Goal: Task Accomplishment & Management: Complete application form

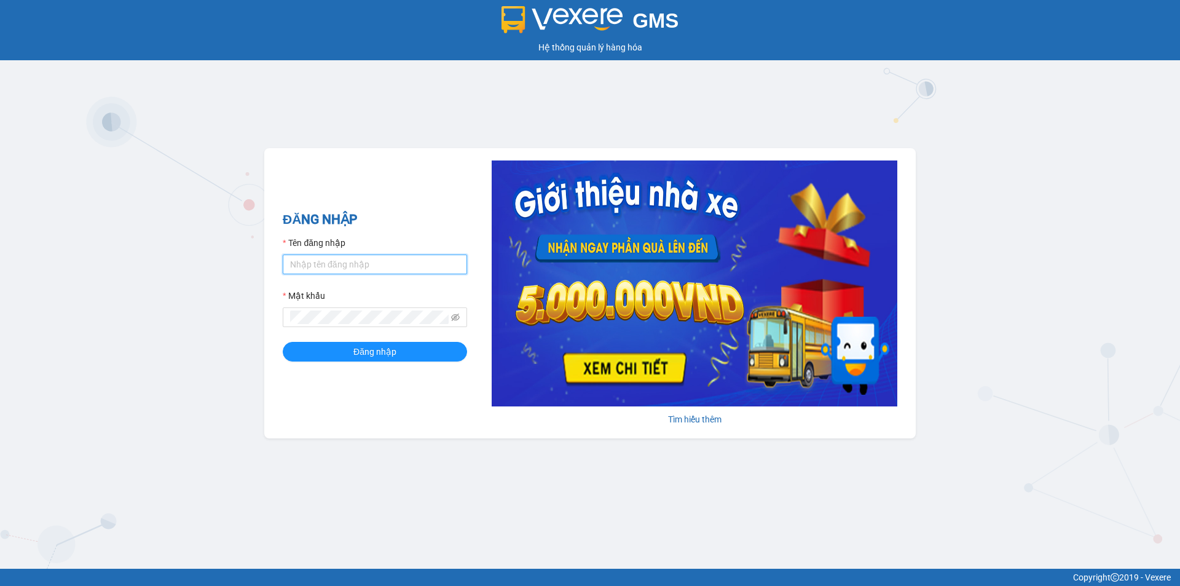
click at [333, 266] on input "Tên đăng nhập" at bounding box center [375, 265] width 184 height 20
type input "thao.phuongnam"
click at [283, 342] on button "Đăng nhập" at bounding box center [375, 352] width 184 height 20
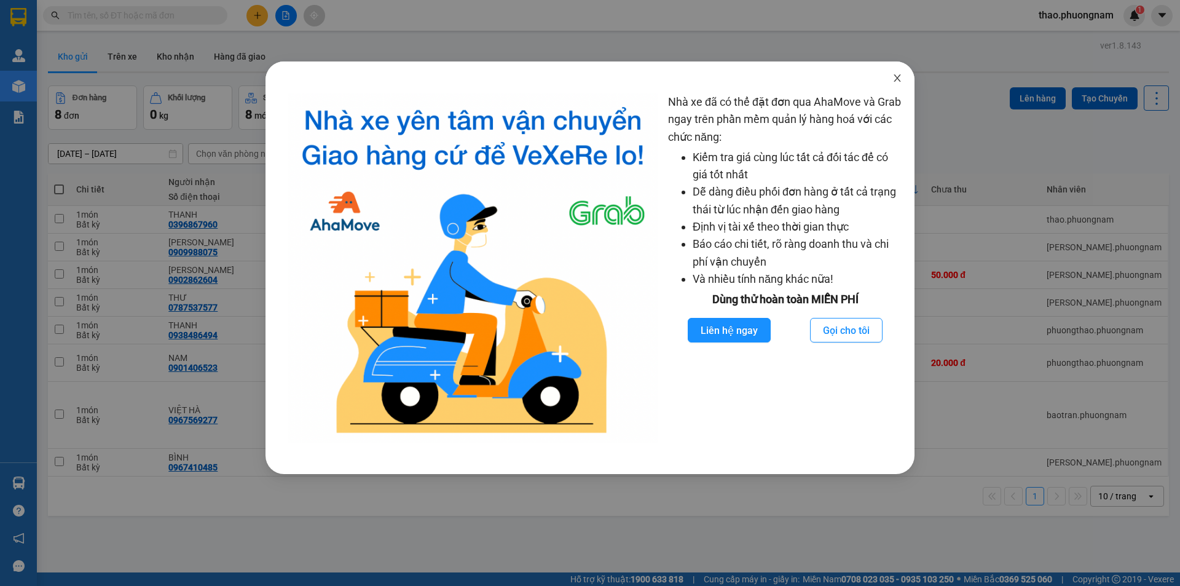
click at [895, 81] on icon "close" at bounding box center [898, 78] width 10 height 10
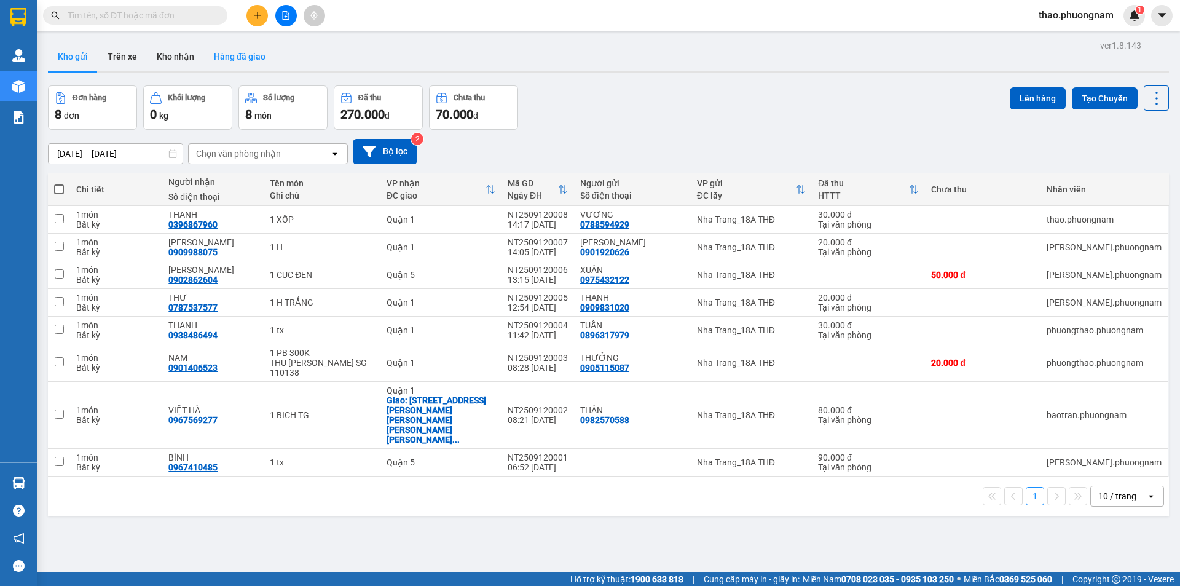
click at [222, 56] on button "Hàng đã giao" at bounding box center [239, 57] width 71 height 30
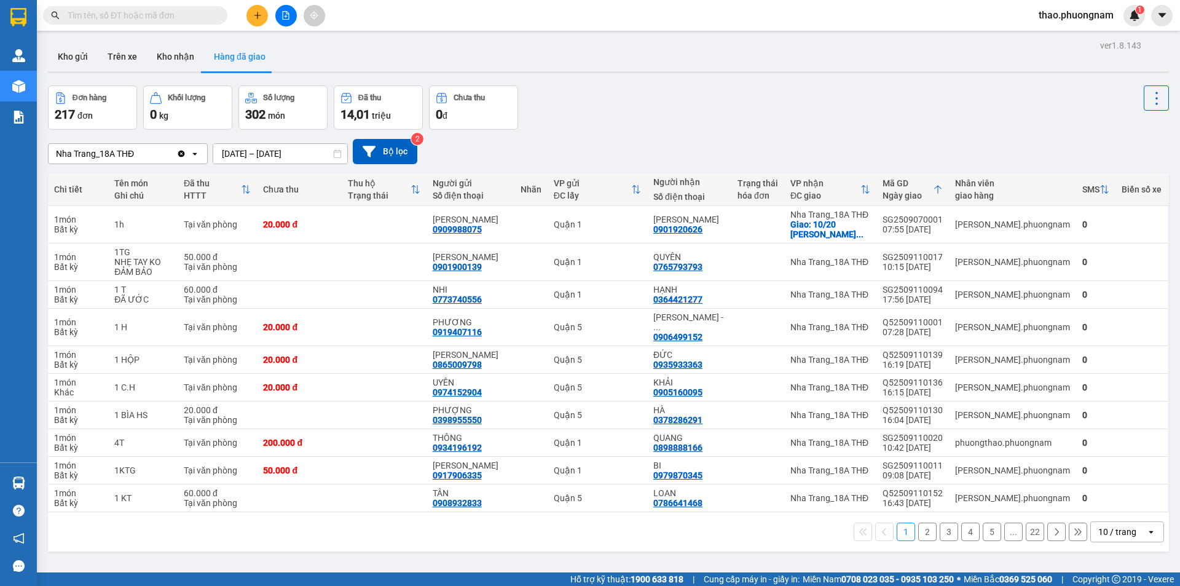
click at [116, 15] on input "text" at bounding box center [140, 16] width 145 height 14
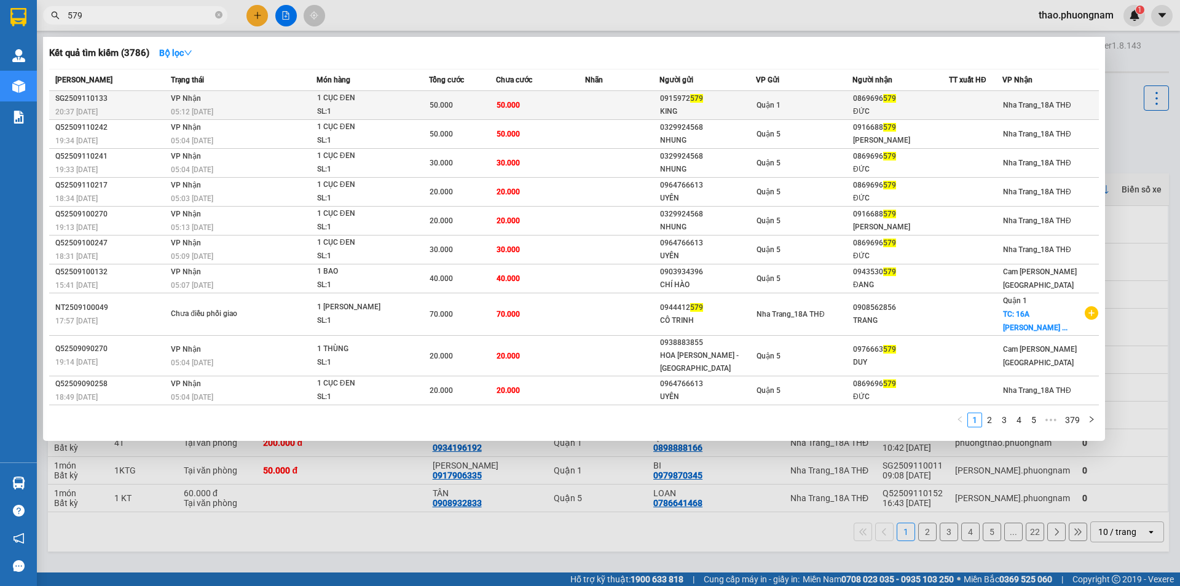
type input "579"
click at [336, 109] on div "SL: 1" at bounding box center [363, 112] width 92 height 14
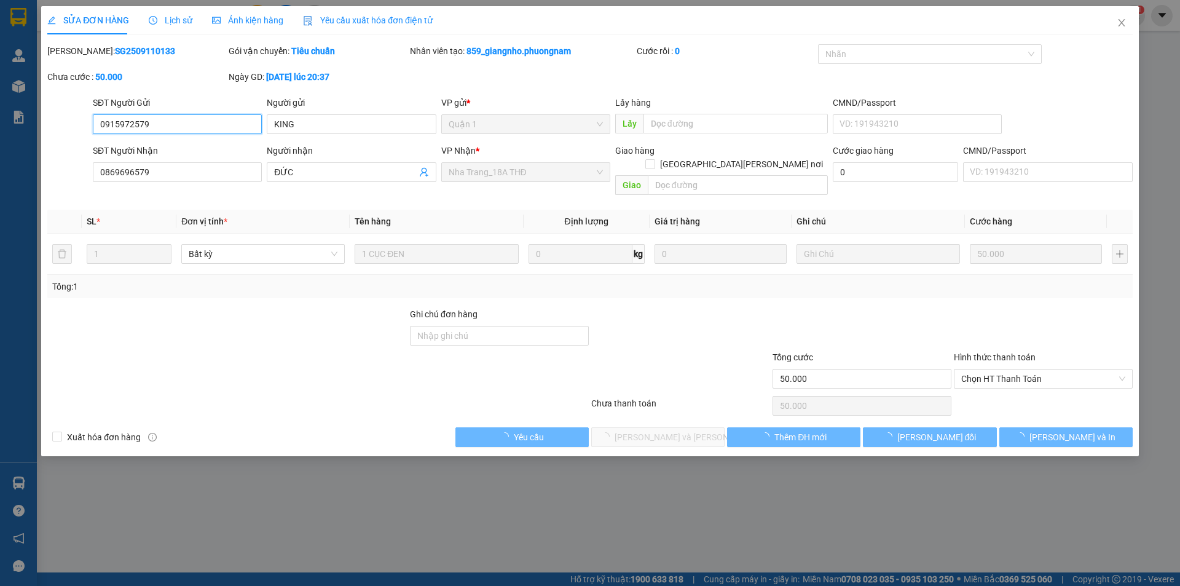
type input "0915972579"
type input "KING"
type input "0869696579"
type input "ĐỨC"
type input "50.000"
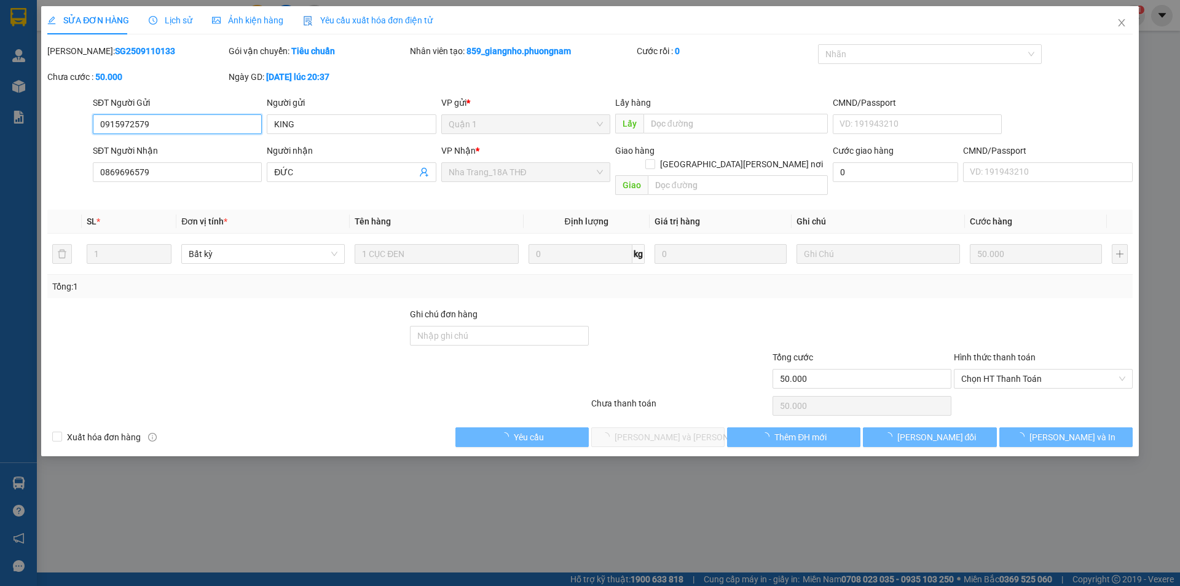
type input "50.000"
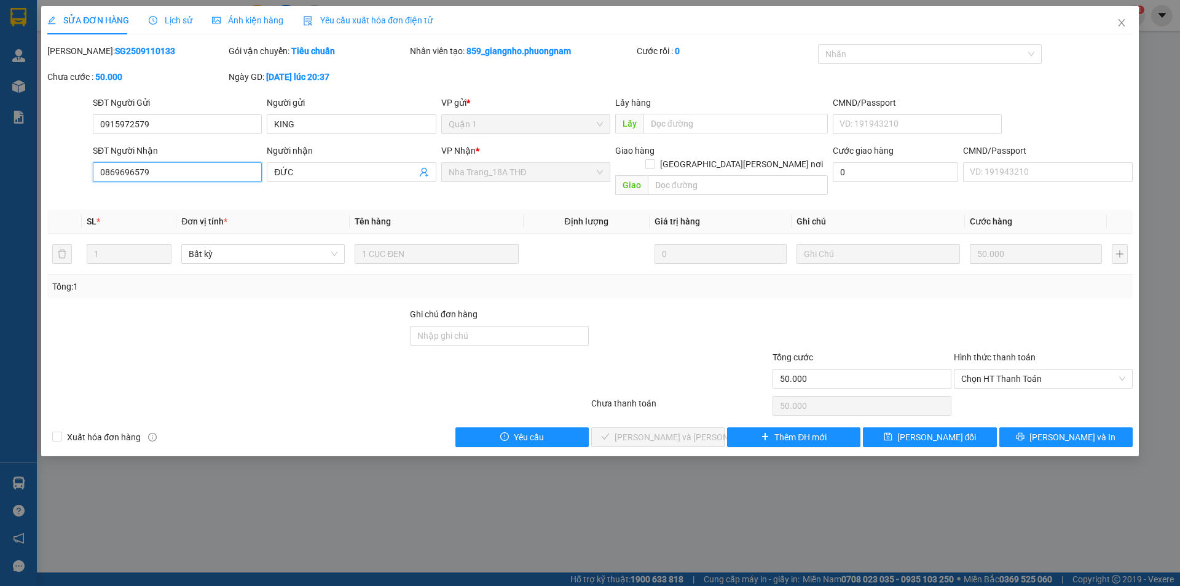
drag, startPoint x: 150, startPoint y: 172, endPoint x: 30, endPoint y: 164, distance: 120.8
click at [30, 164] on div "SỬA ĐƠN HÀNG Lịch sử Ảnh kiện hàng Yêu cầu xuất hóa đơn điện tử Total Paid Fee …" at bounding box center [590, 293] width 1180 height 586
click at [1123, 23] on icon "close" at bounding box center [1121, 22] width 7 height 7
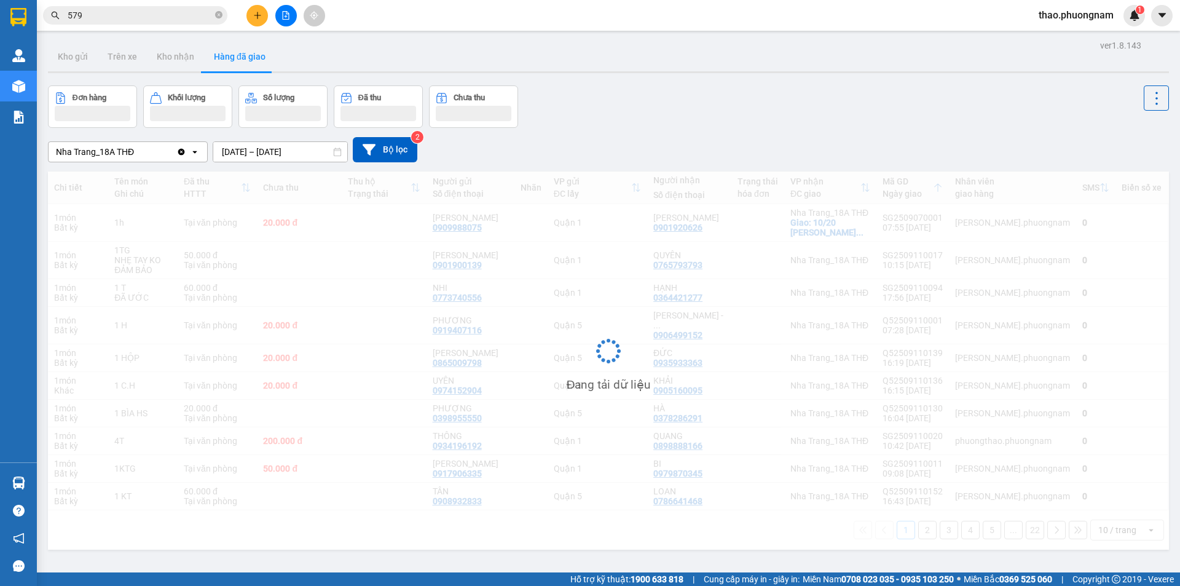
click at [130, 15] on input "579" at bounding box center [140, 16] width 145 height 14
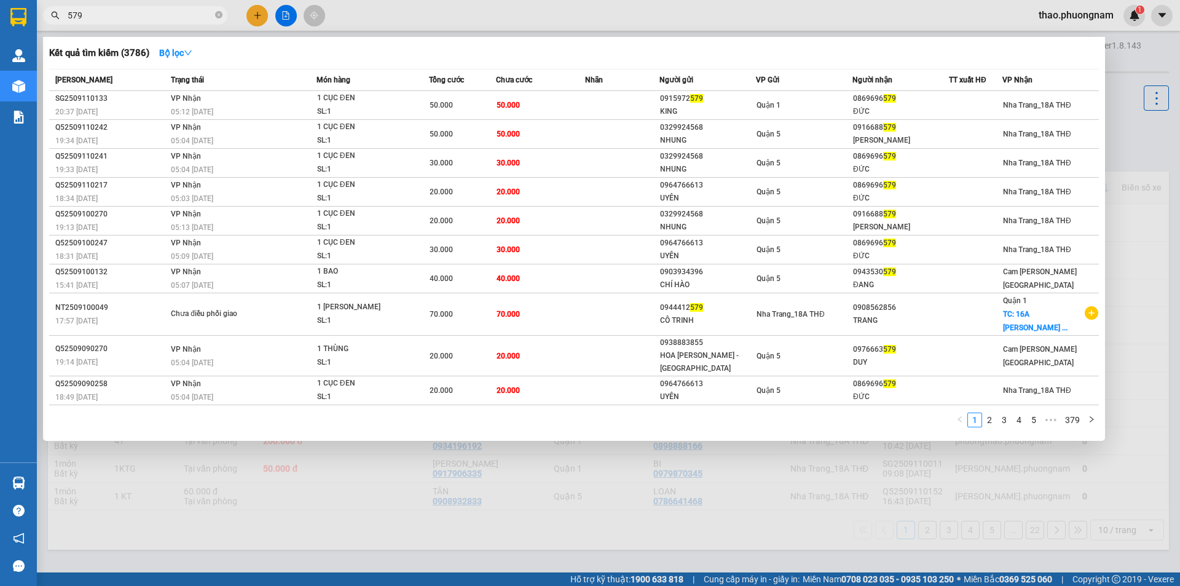
click at [130, 15] on input "579" at bounding box center [140, 16] width 145 height 14
paste input "0869696"
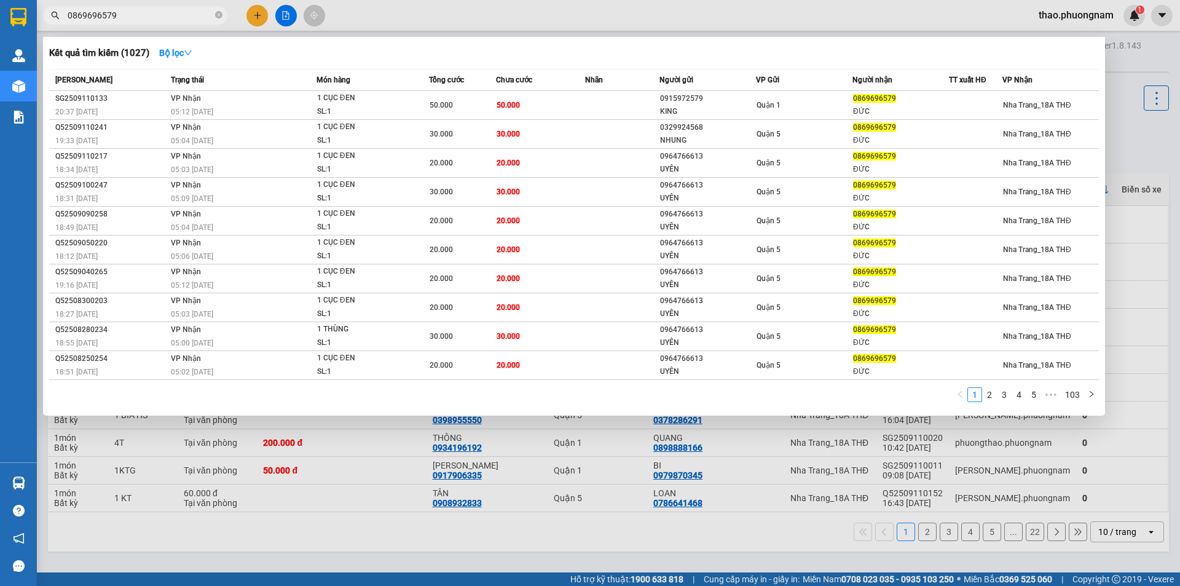
drag, startPoint x: 119, startPoint y: 9, endPoint x: 22, endPoint y: -7, distance: 98.5
click at [22, 0] on html "Kết quả tìm kiếm ( 1027 ) Bộ lọc Mã ĐH Trạng thái Món hàng Tổng cước Chưa cước …" at bounding box center [590, 293] width 1180 height 586
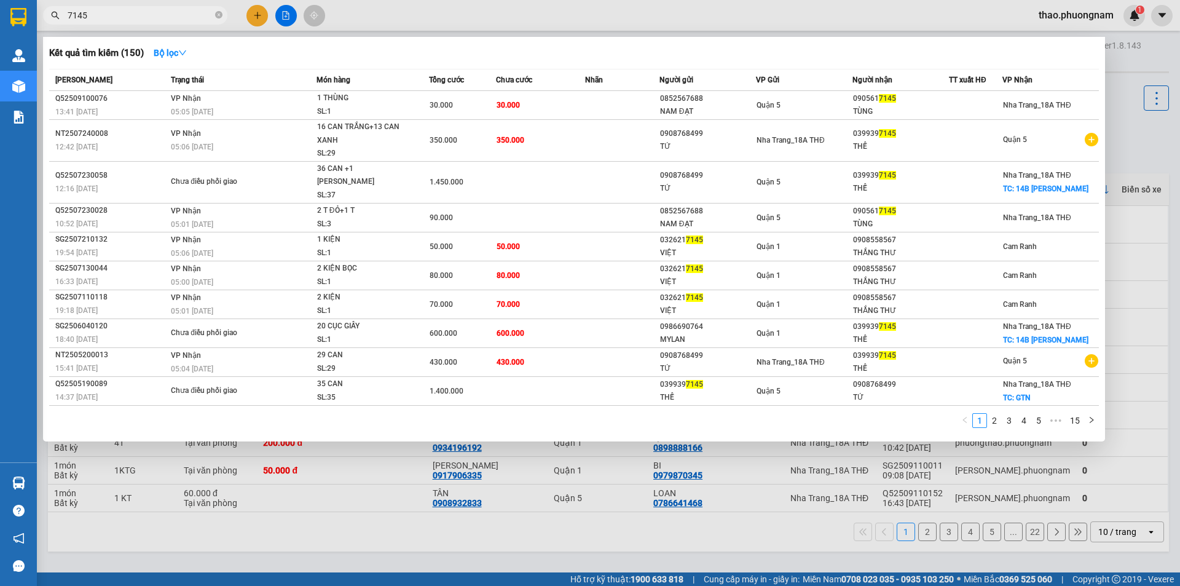
click at [140, 17] on input "7145" at bounding box center [140, 16] width 145 height 14
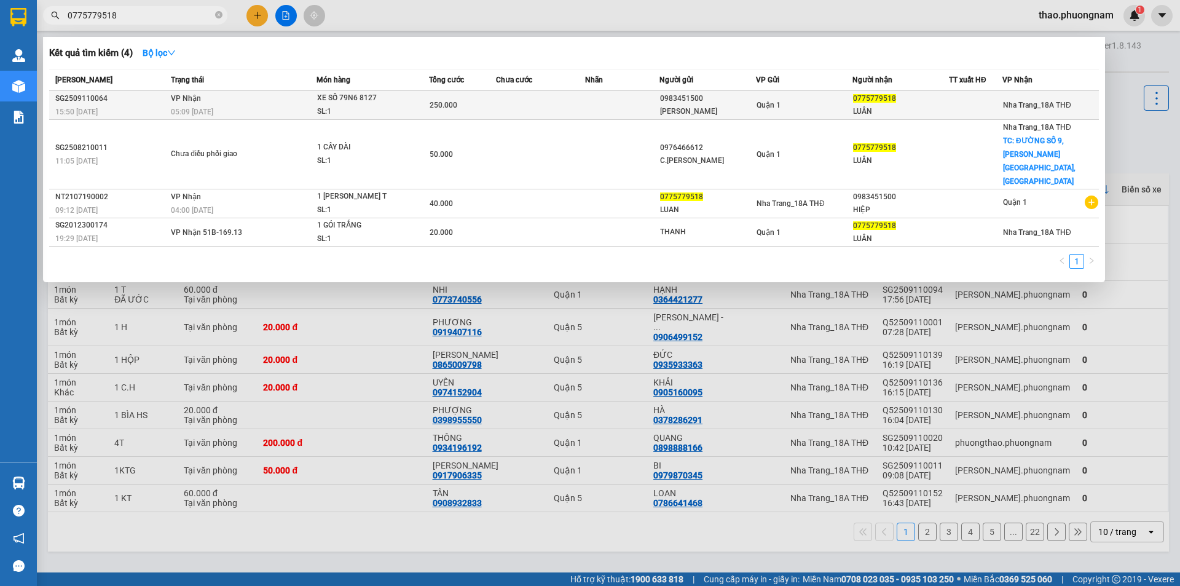
type input "0775779518"
click at [352, 97] on div "XE SỐ 79N6 8127" at bounding box center [363, 99] width 92 height 14
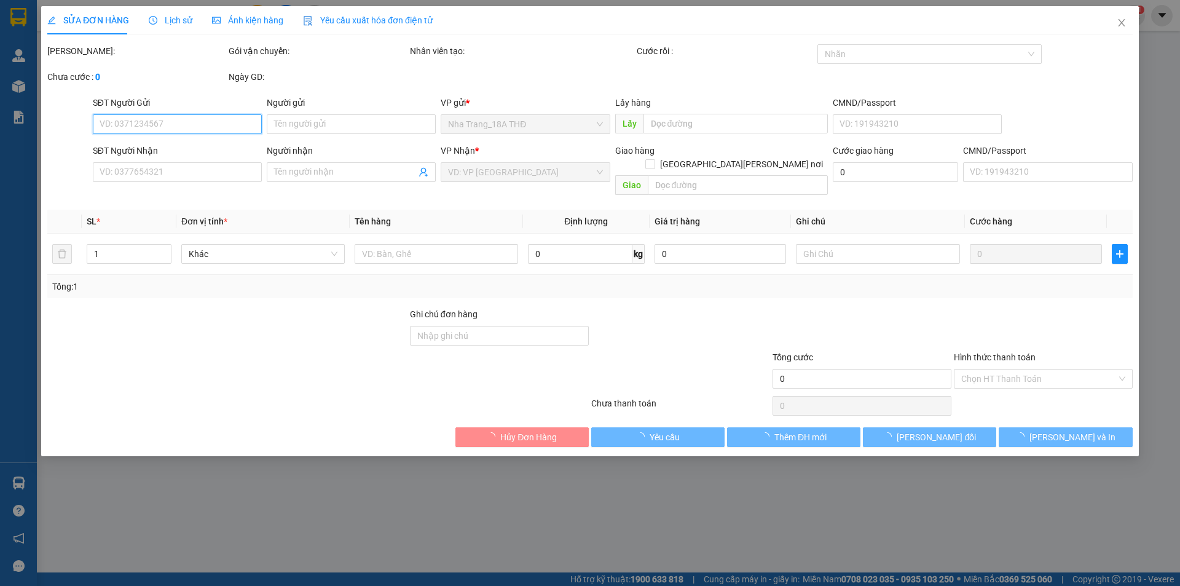
type input "0983451500"
type input "HIỆP"
type input "0775779518"
type input "LUÂN"
type input "250.000"
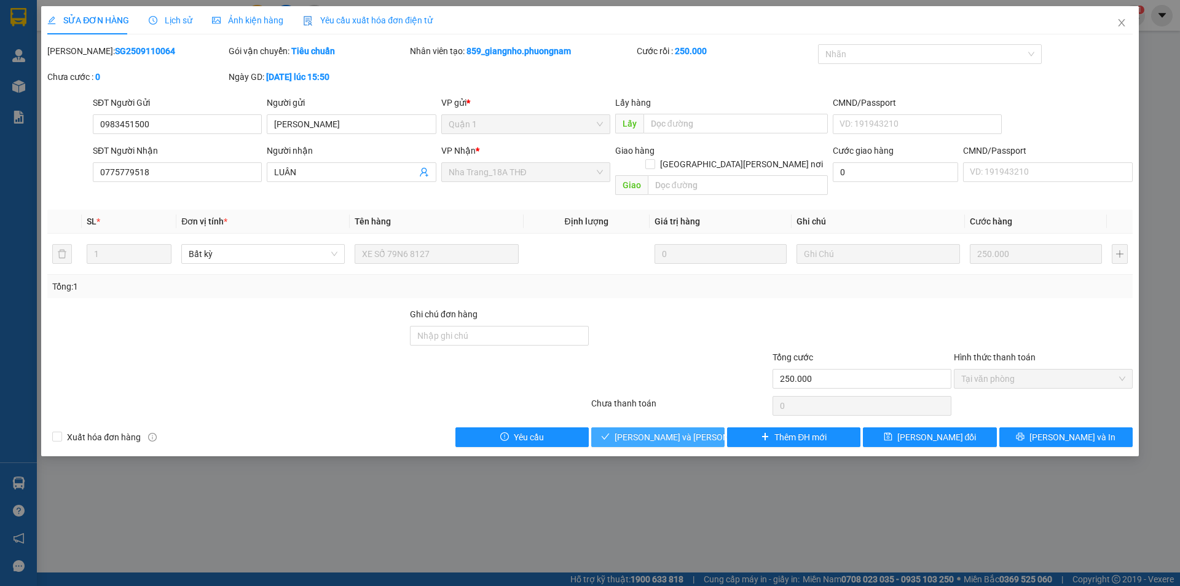
click at [650, 431] on button "Lưu và Giao hàng" at bounding box center [657, 437] width 133 height 20
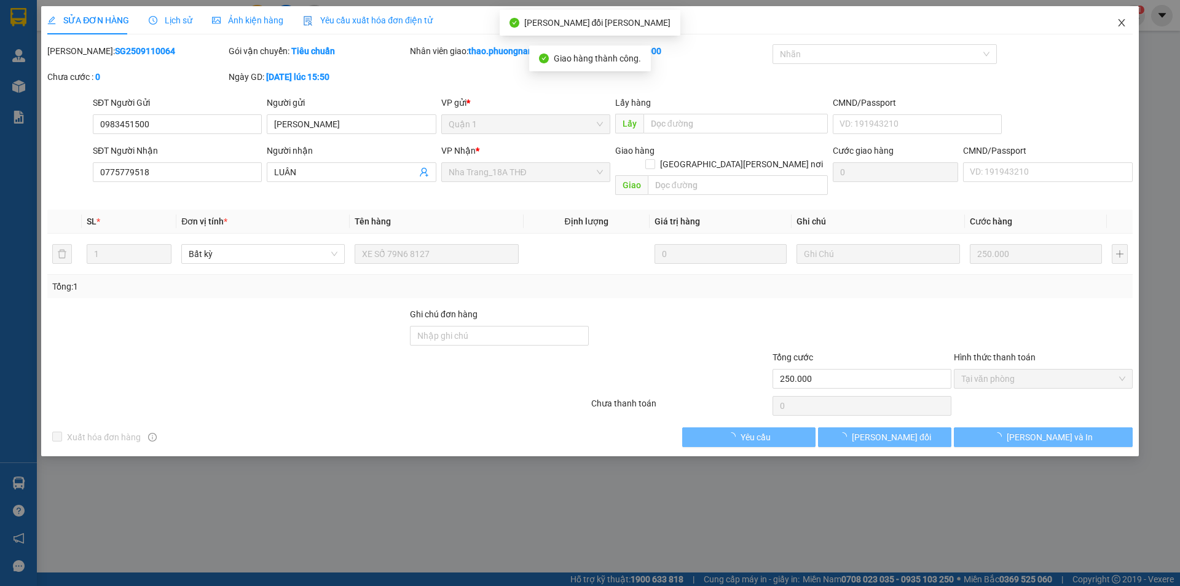
click at [1121, 20] on icon "close" at bounding box center [1122, 23] width 10 height 10
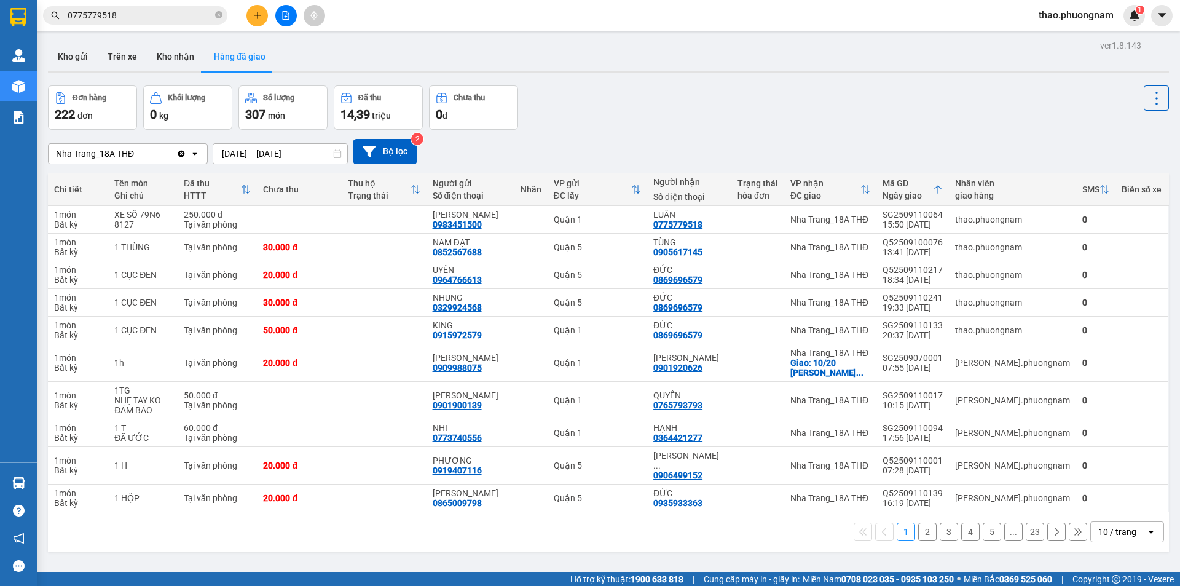
click at [159, 11] on input "0775779518" at bounding box center [140, 16] width 145 height 14
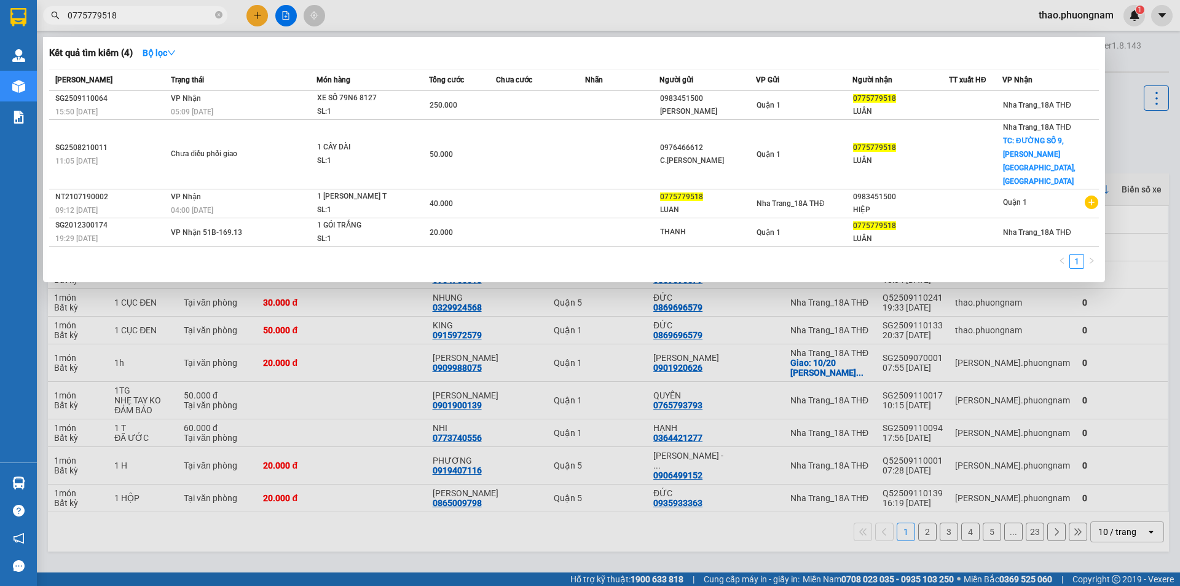
click at [159, 11] on input "0775779518" at bounding box center [140, 16] width 145 height 14
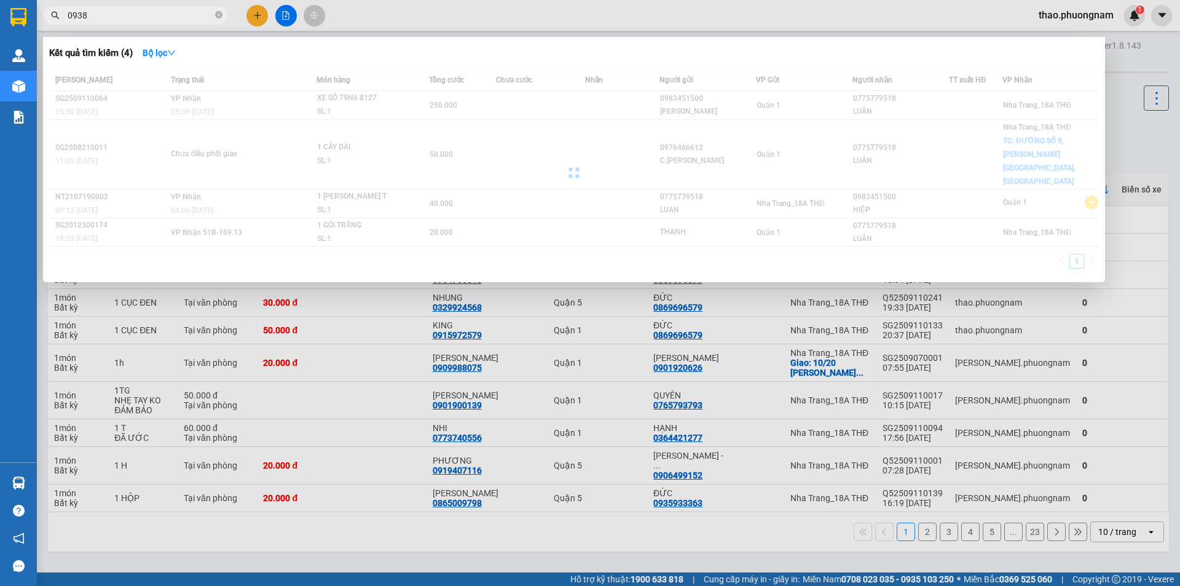
type input "0938"
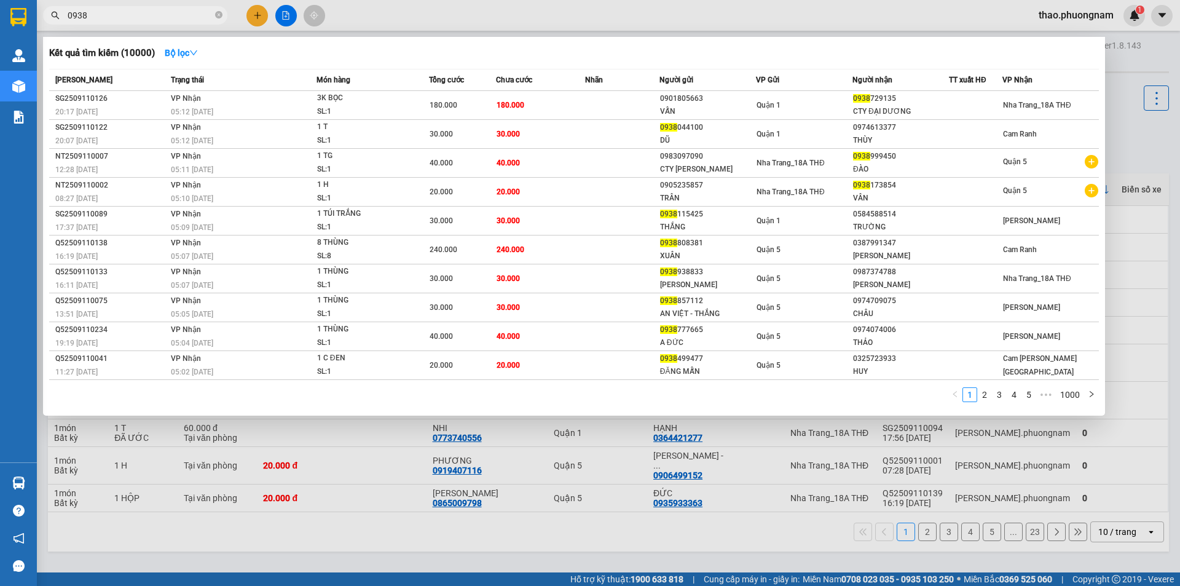
click at [1132, 65] on div at bounding box center [590, 293] width 1180 height 586
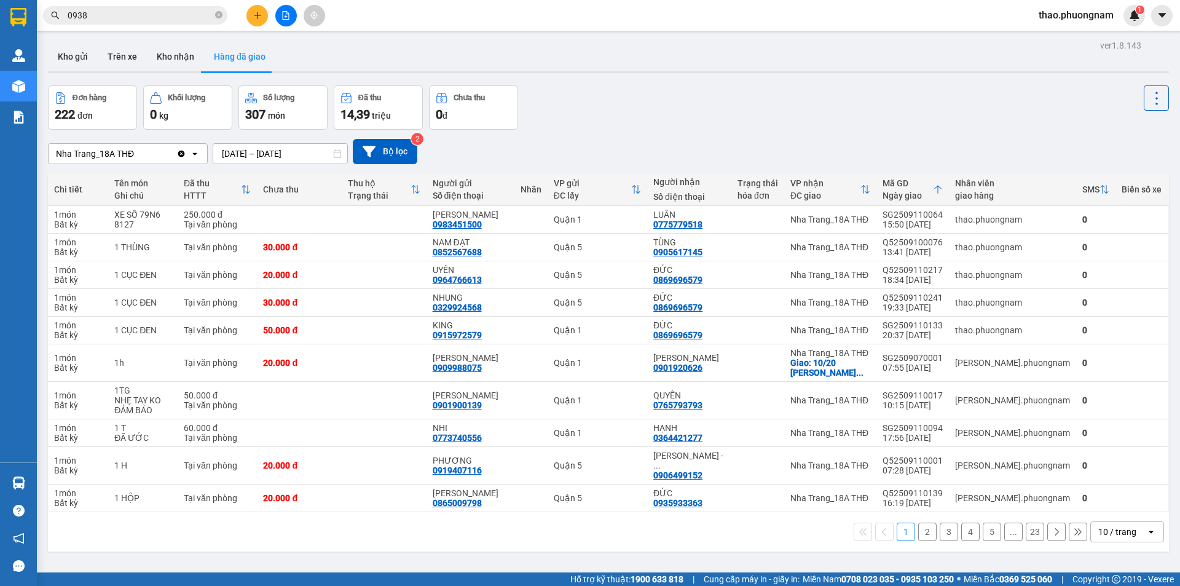
drag, startPoint x: 323, startPoint y: 159, endPoint x: 313, endPoint y: 172, distance: 16.2
click at [310, 171] on div "ver 1.8.143 Kho gửi Trên xe Kho nhận Hàng đã giao Đơn hàng 222 đơn Khối lượng 0…" at bounding box center [608, 330] width 1131 height 586
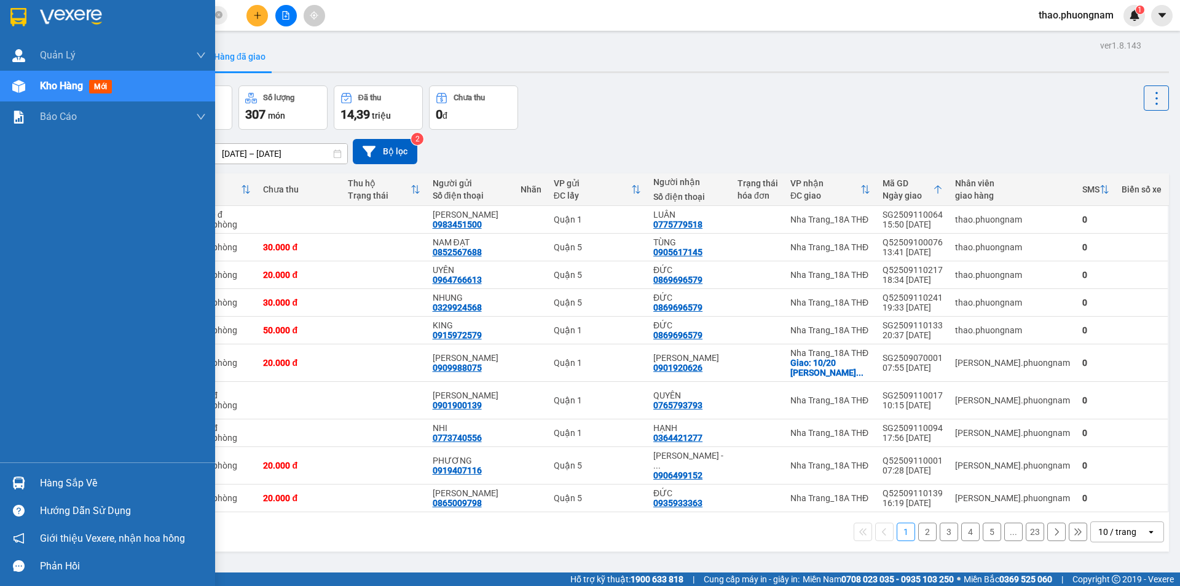
click at [79, 87] on span "Kho hàng" at bounding box center [61, 86] width 43 height 12
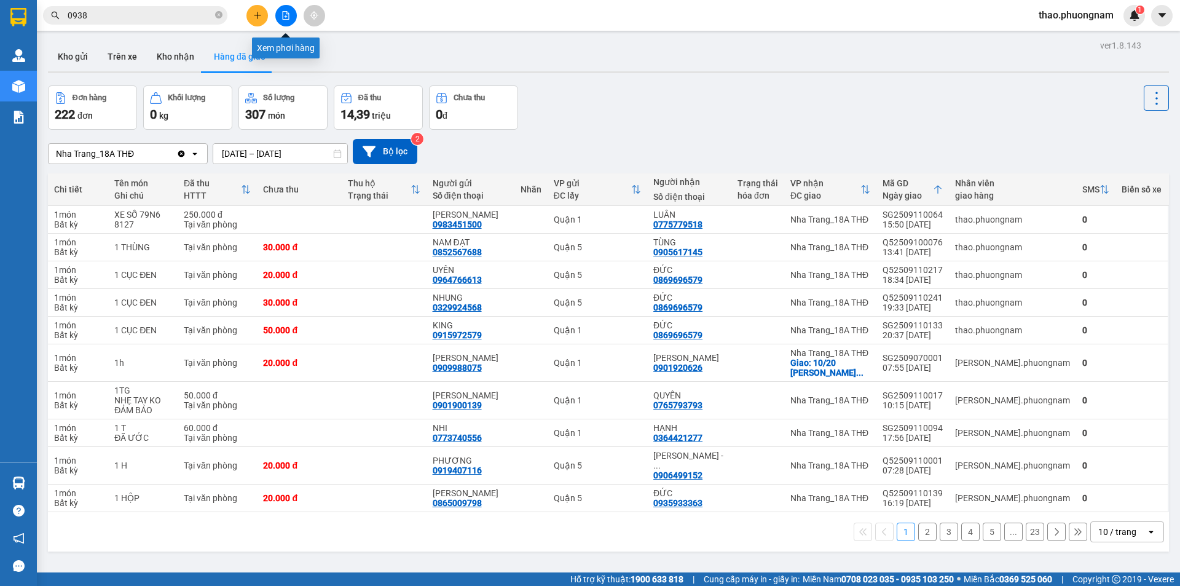
click at [285, 15] on icon "file-add" at bounding box center [286, 15] width 9 height 9
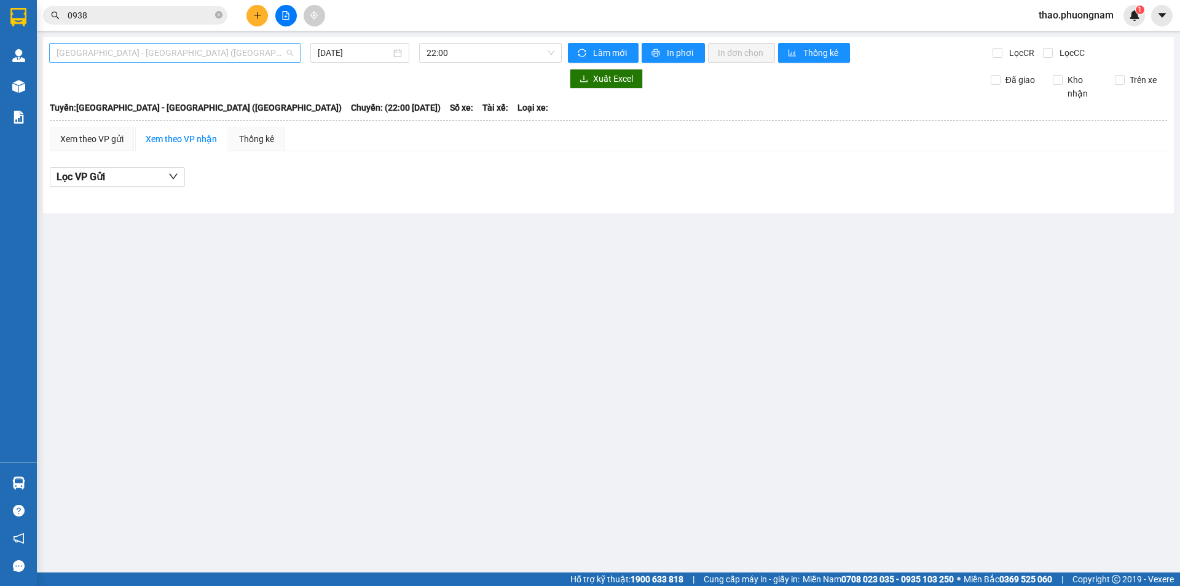
click at [159, 52] on span "Sài Gòn - Nha Trang (Hàng Hoá)" at bounding box center [175, 53] width 237 height 18
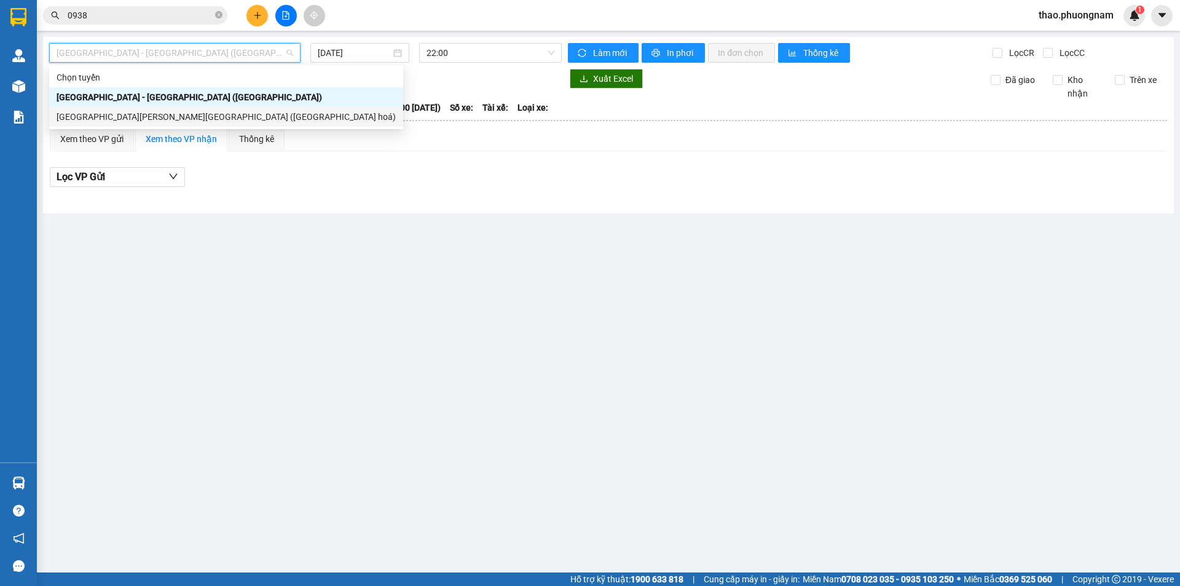
click at [140, 121] on div "Nha Trang - Sài Gòn (Hàng hoá)" at bounding box center [226, 117] width 339 height 14
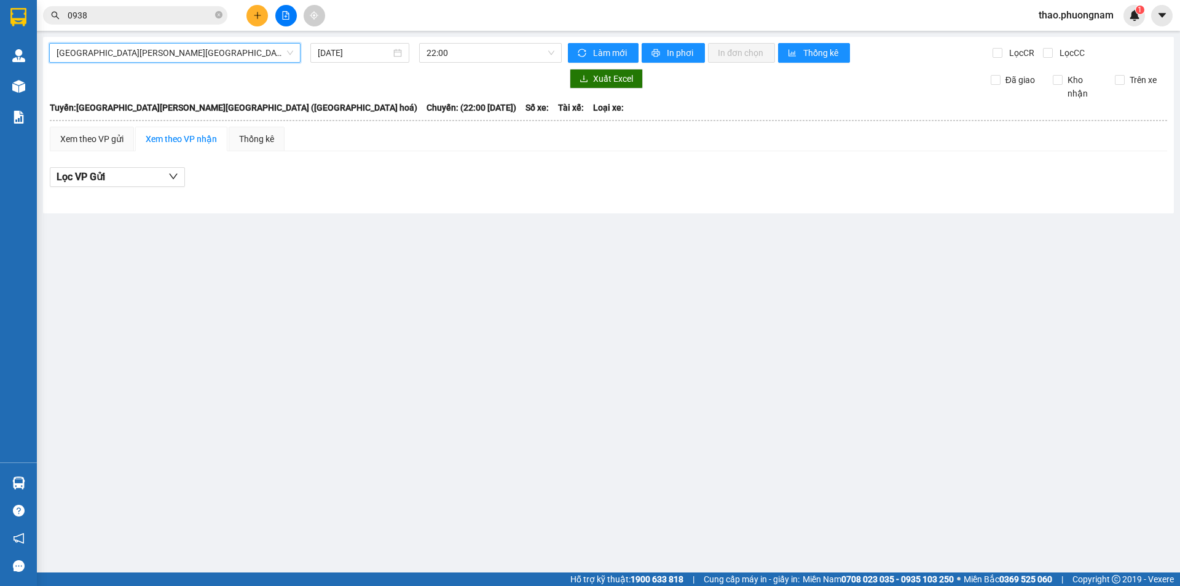
click at [182, 55] on span "Nha Trang - Sài Gòn (Hàng hoá)" at bounding box center [175, 53] width 237 height 18
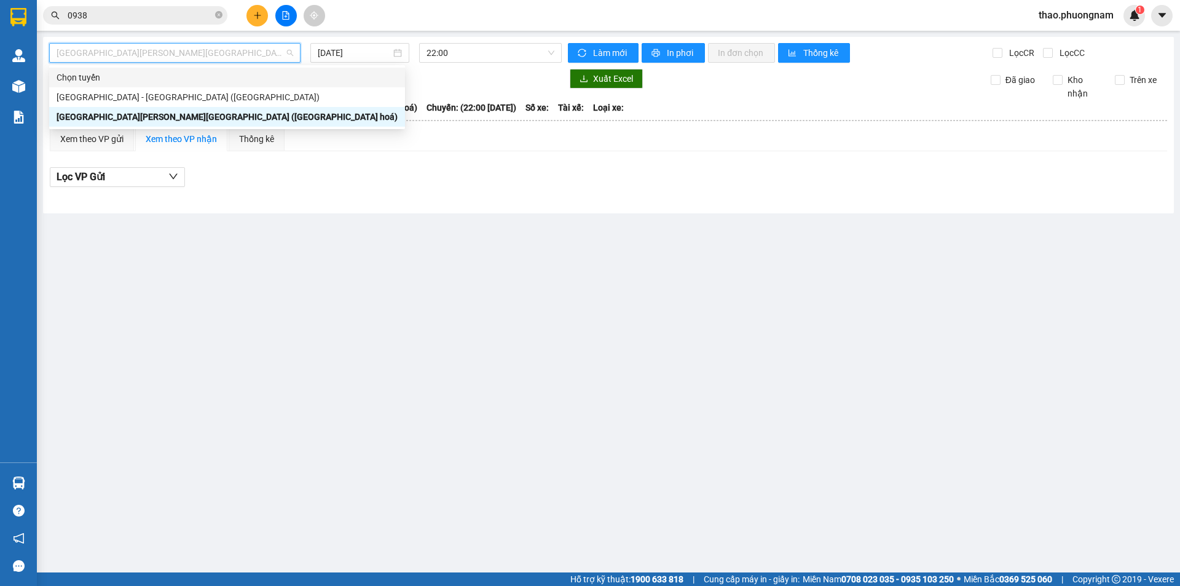
click at [363, 79] on div at bounding box center [305, 79] width 513 height 20
click at [199, 51] on span "Nha Trang - Sài Gòn (Hàng hoá)" at bounding box center [175, 53] width 237 height 18
click at [335, 53] on input "12/09/2025" at bounding box center [354, 53] width 73 height 14
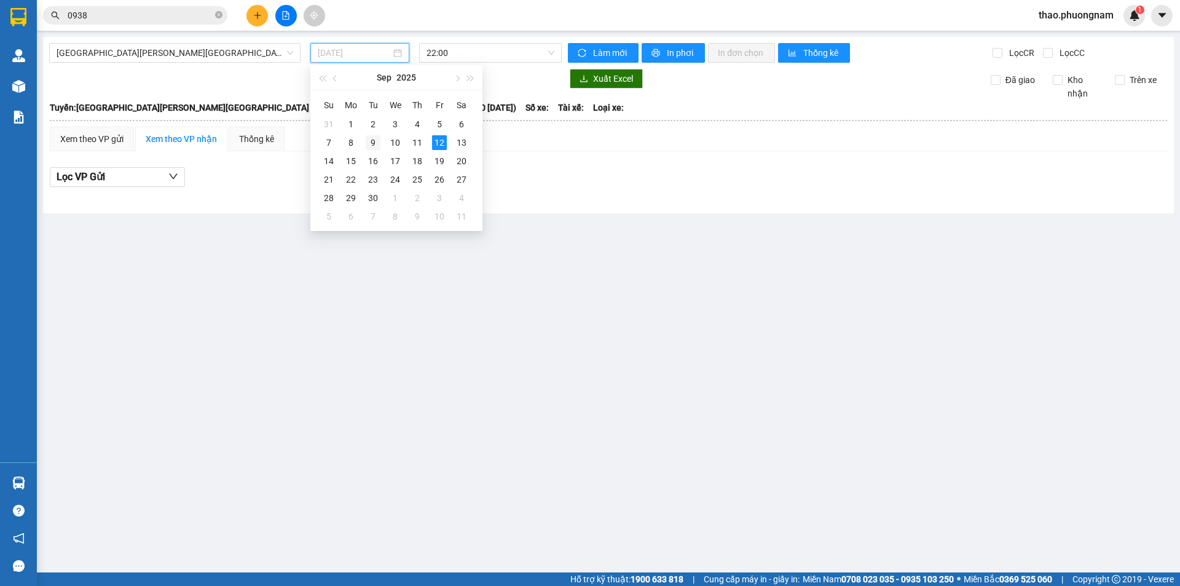
click at [373, 143] on div "9" at bounding box center [373, 142] width 15 height 15
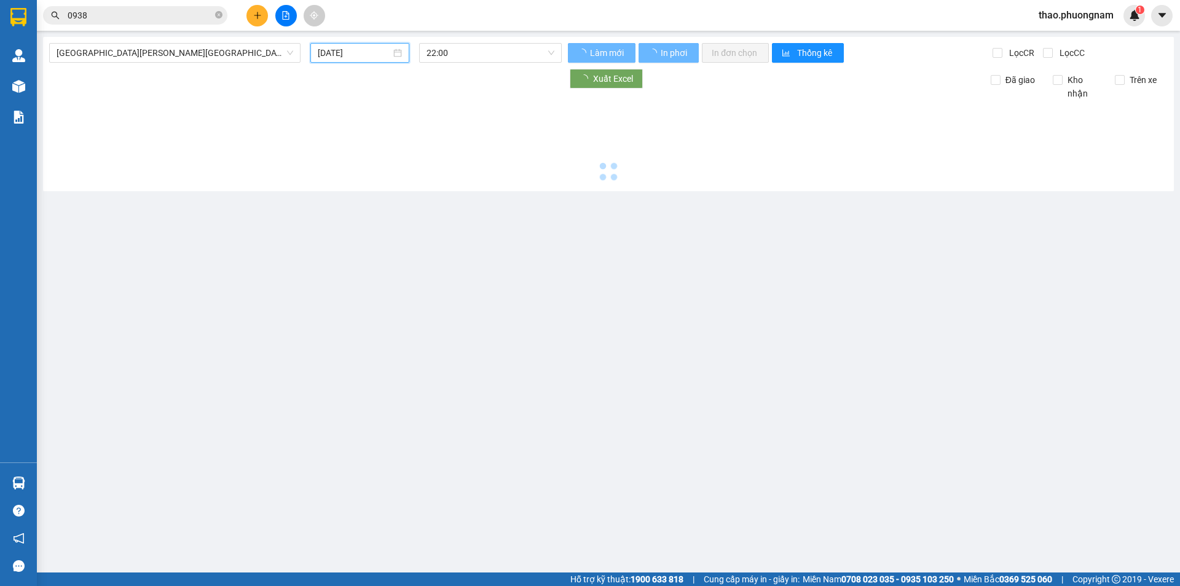
type input "09/09/2025"
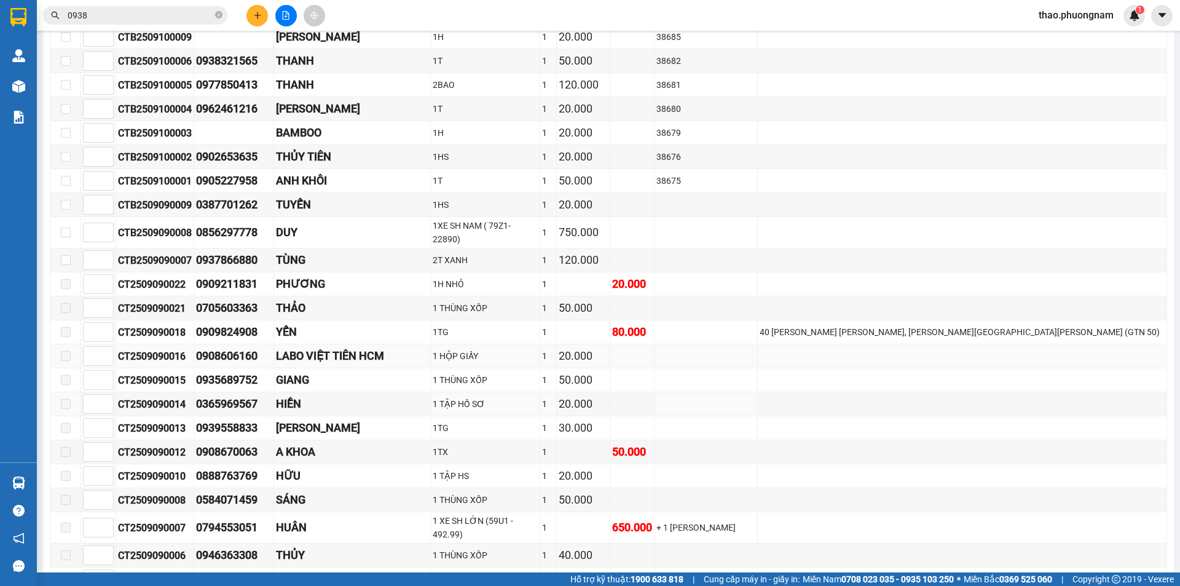
scroll to position [1598, 0]
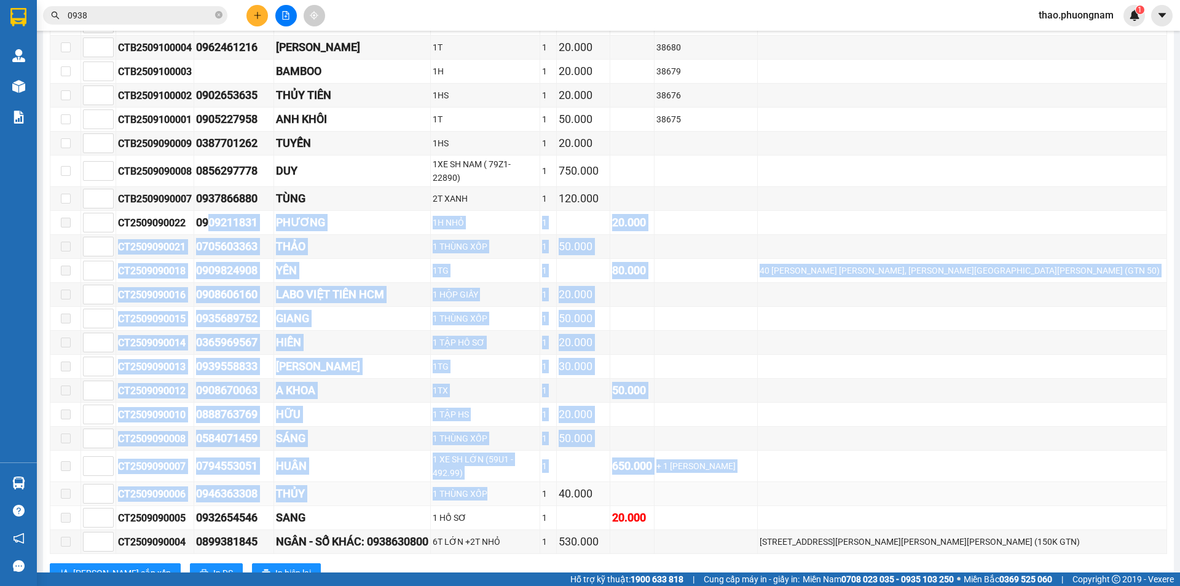
drag, startPoint x: 208, startPoint y: 165, endPoint x: 536, endPoint y: 452, distance: 435.7
click at [535, 487] on div "1 THÙNG XỐP" at bounding box center [485, 494] width 105 height 14
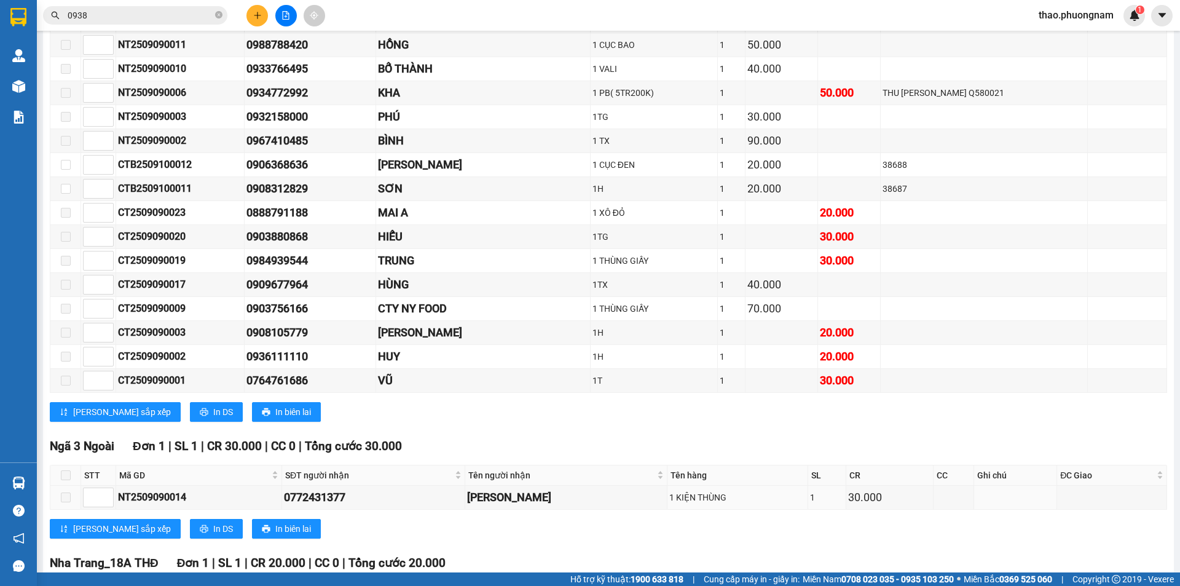
scroll to position [2521, 0]
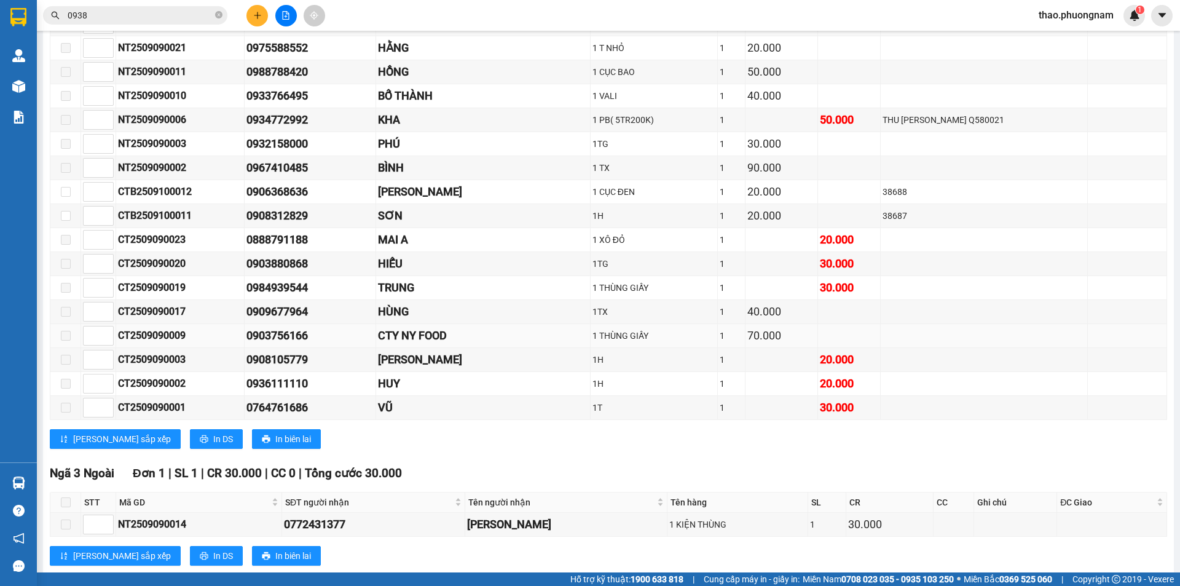
click at [302, 327] on div "0903756166" at bounding box center [310, 335] width 127 height 17
copy div "0903756166"
click at [144, 7] on span "0938" at bounding box center [135, 15] width 184 height 18
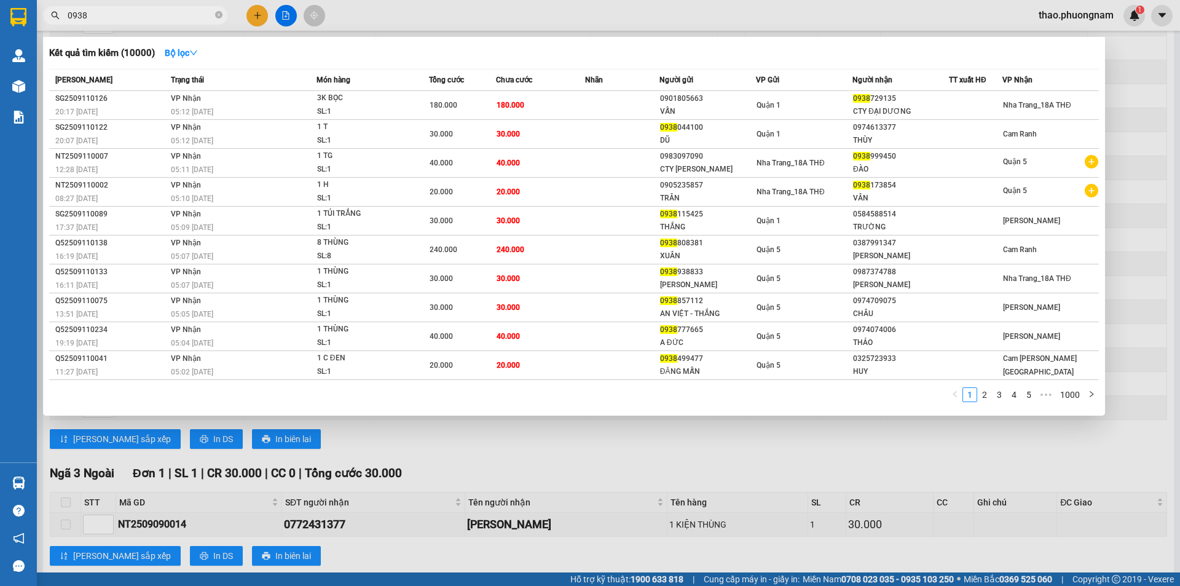
click at [144, 14] on input "0938" at bounding box center [140, 16] width 145 height 14
paste input "03756166"
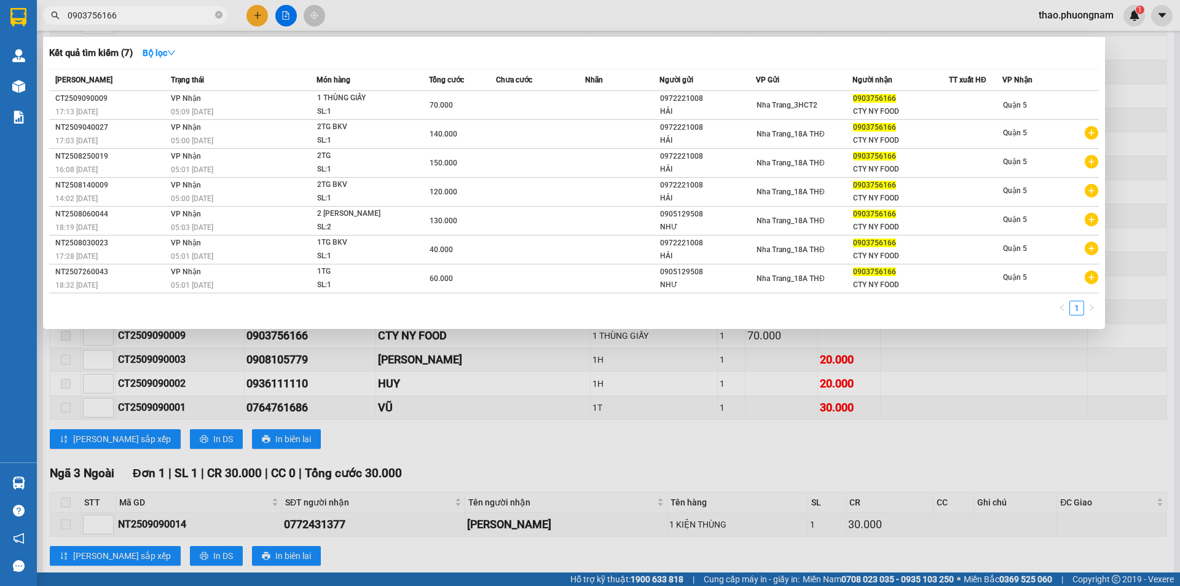
click at [567, 373] on div at bounding box center [590, 293] width 1180 height 586
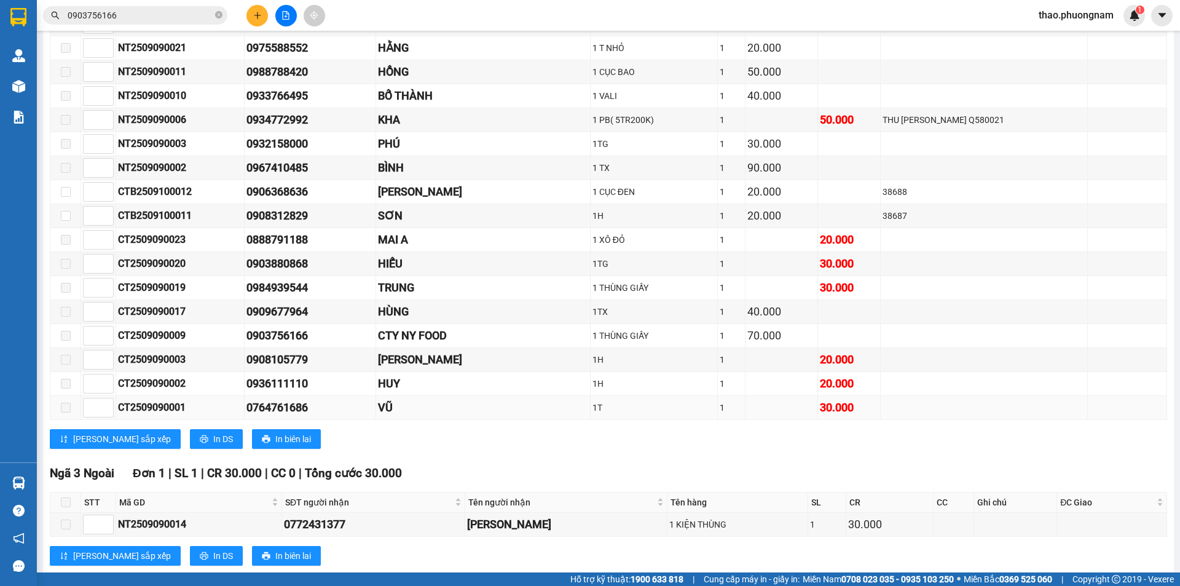
click at [279, 399] on div "0764761686" at bounding box center [310, 407] width 127 height 17
copy div "0764761686"
click at [130, 15] on input "0903756166" at bounding box center [140, 16] width 145 height 14
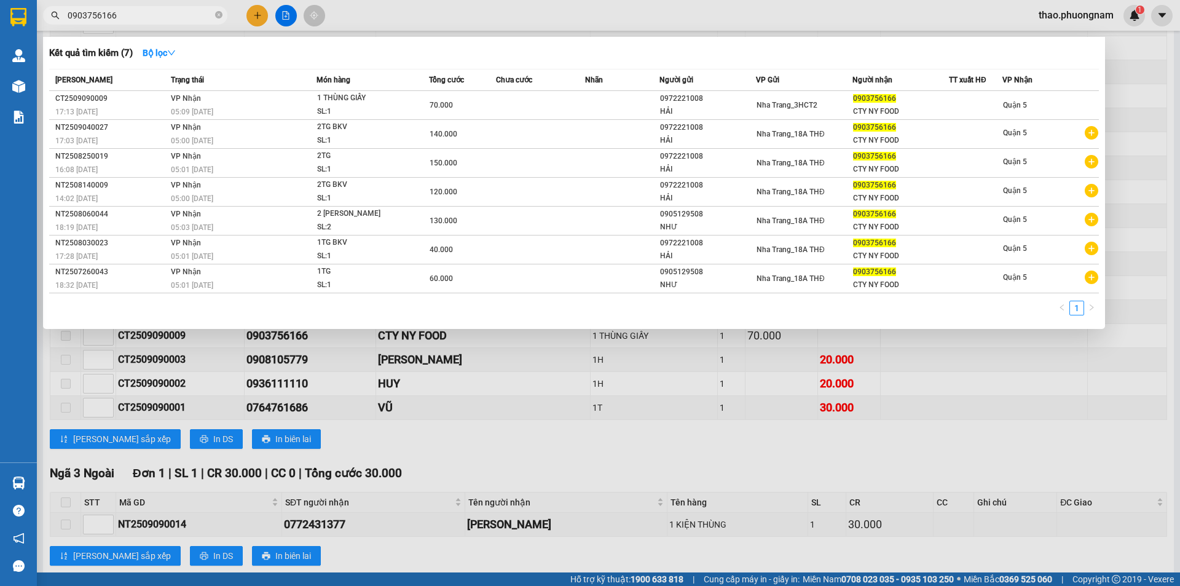
click at [130, 15] on input "0903756166" at bounding box center [140, 16] width 145 height 14
paste input "76476168"
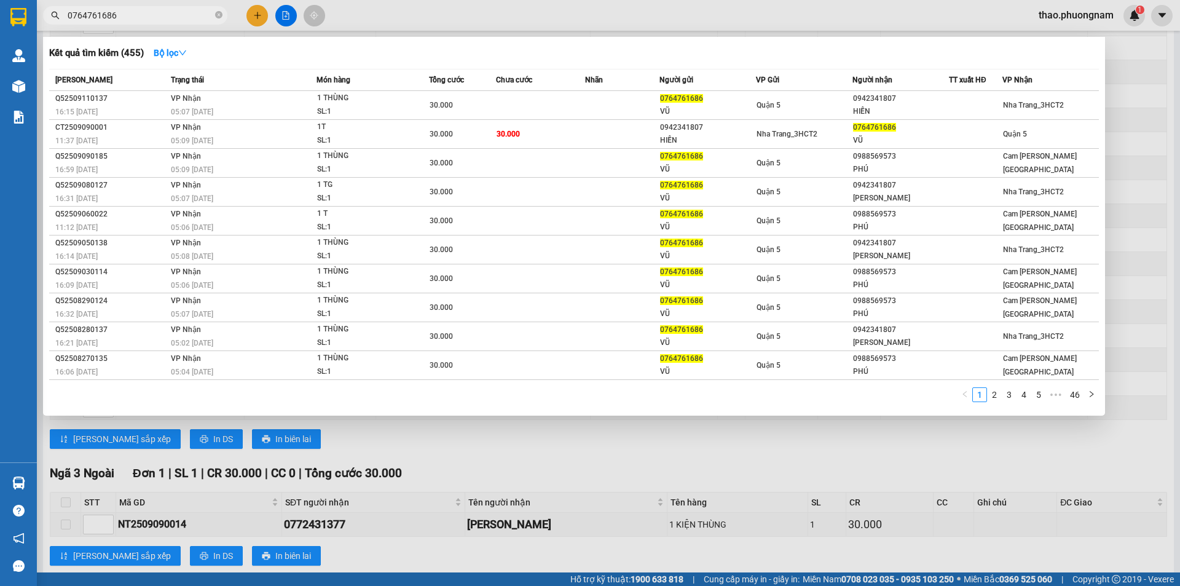
click at [1134, 141] on div at bounding box center [590, 293] width 1180 height 586
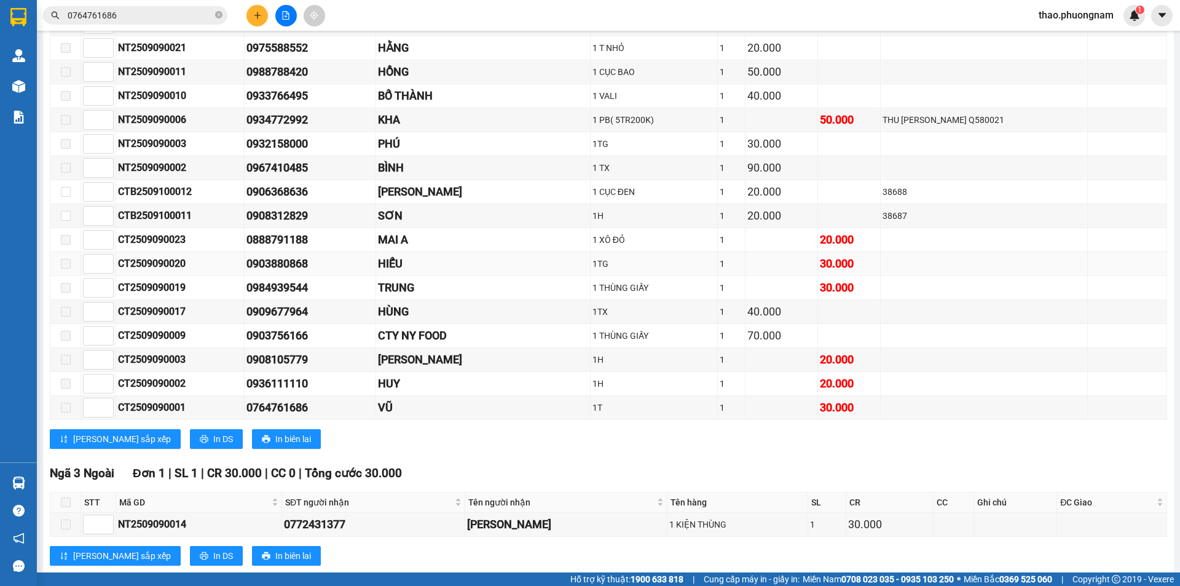
click at [306, 255] on div "0903880868" at bounding box center [310, 263] width 127 height 17
copy div "0903880868"
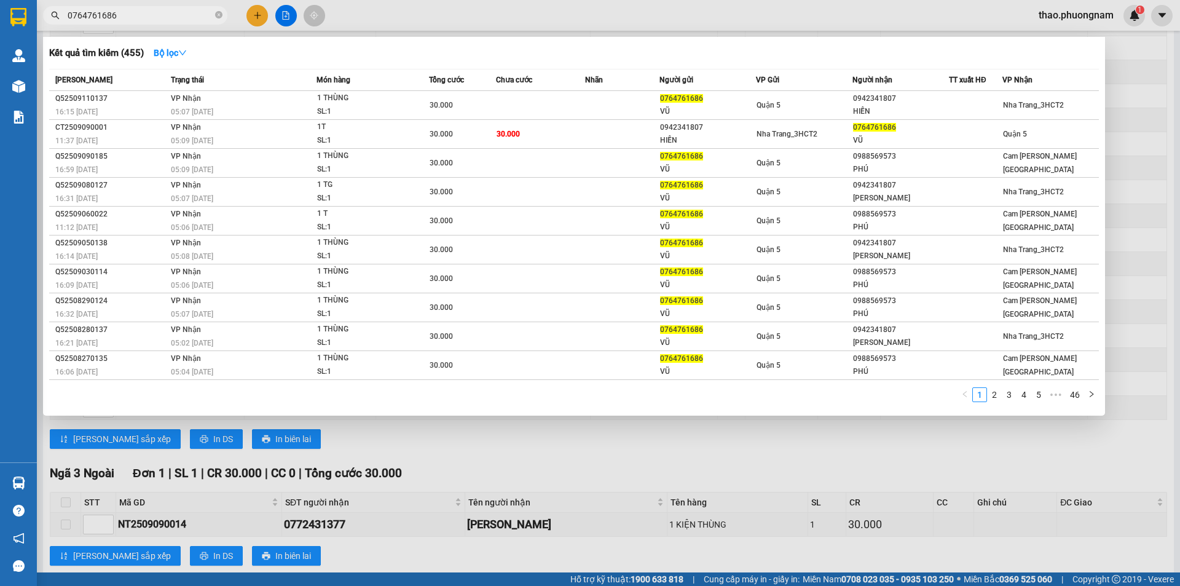
click at [125, 15] on input "0764761686" at bounding box center [140, 16] width 145 height 14
paste input "903880868"
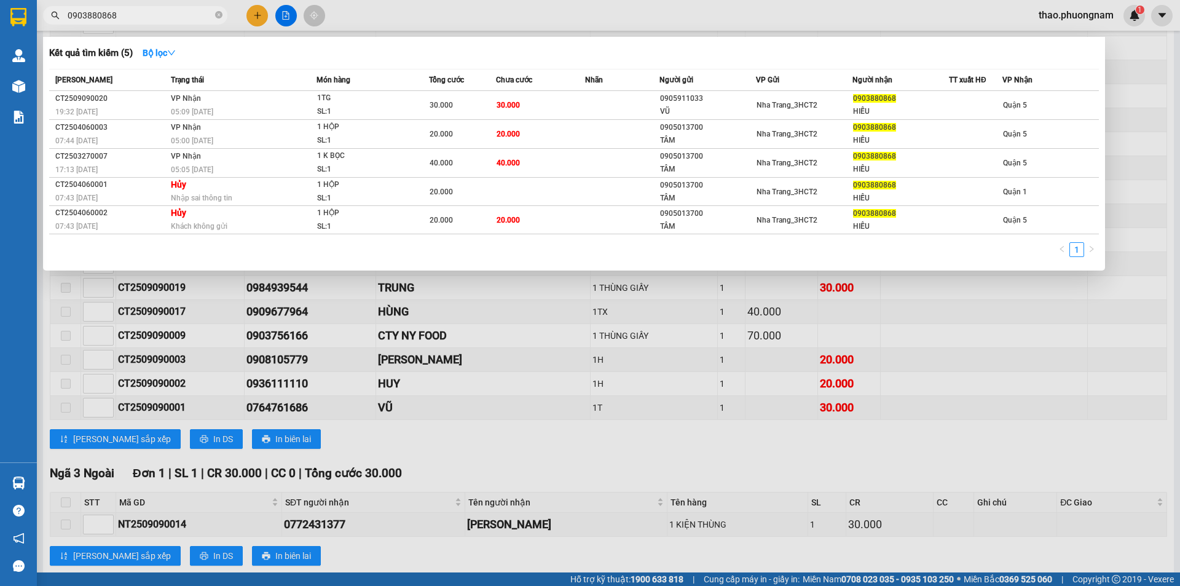
click at [422, 374] on div at bounding box center [590, 293] width 1180 height 586
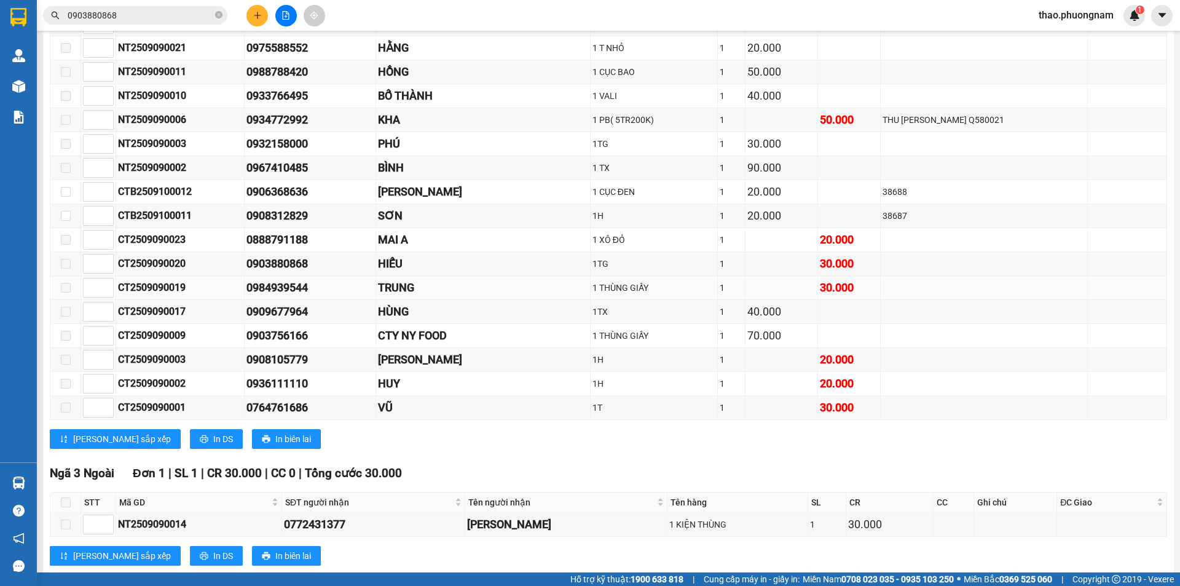
click at [305, 279] on div "0984939544" at bounding box center [310, 287] width 127 height 17
copy div "0984939544"
click at [116, 14] on input "0903880868" at bounding box center [140, 16] width 145 height 14
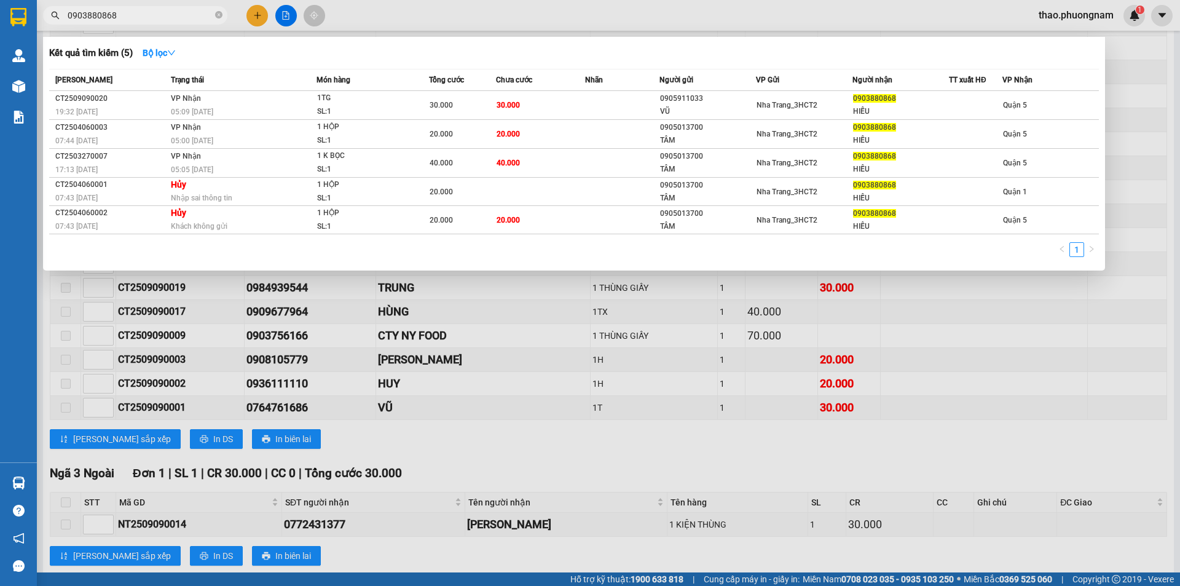
click at [116, 14] on input "0903880868" at bounding box center [140, 16] width 145 height 14
paste input "84939544"
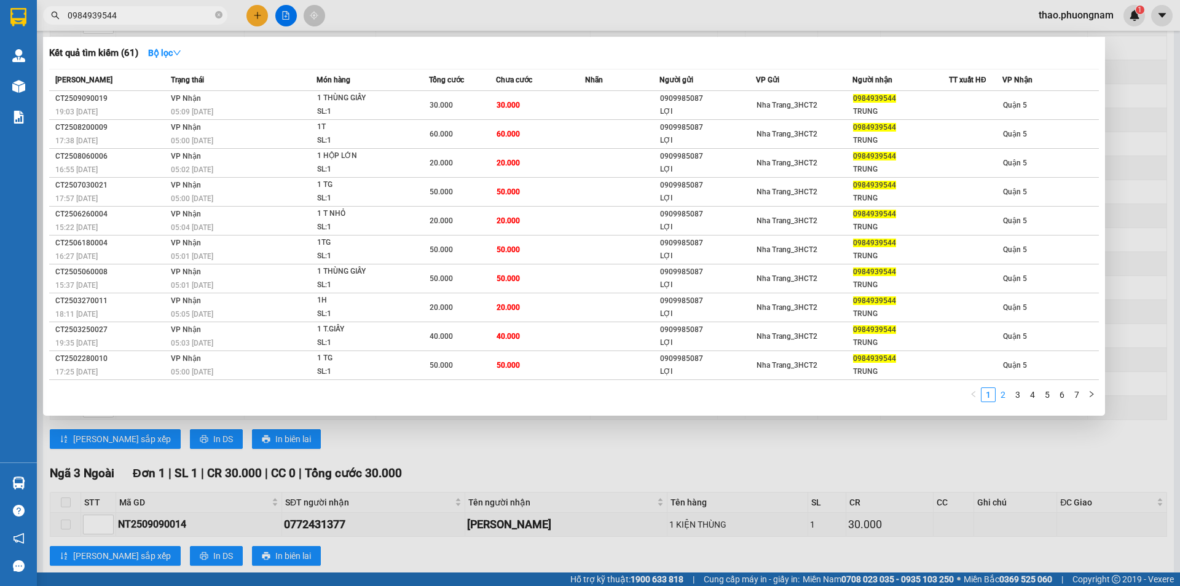
type input "0984939544"
click at [1003, 395] on link "2" at bounding box center [1004, 395] width 14 height 14
click at [259, 19] on div at bounding box center [590, 293] width 1180 height 586
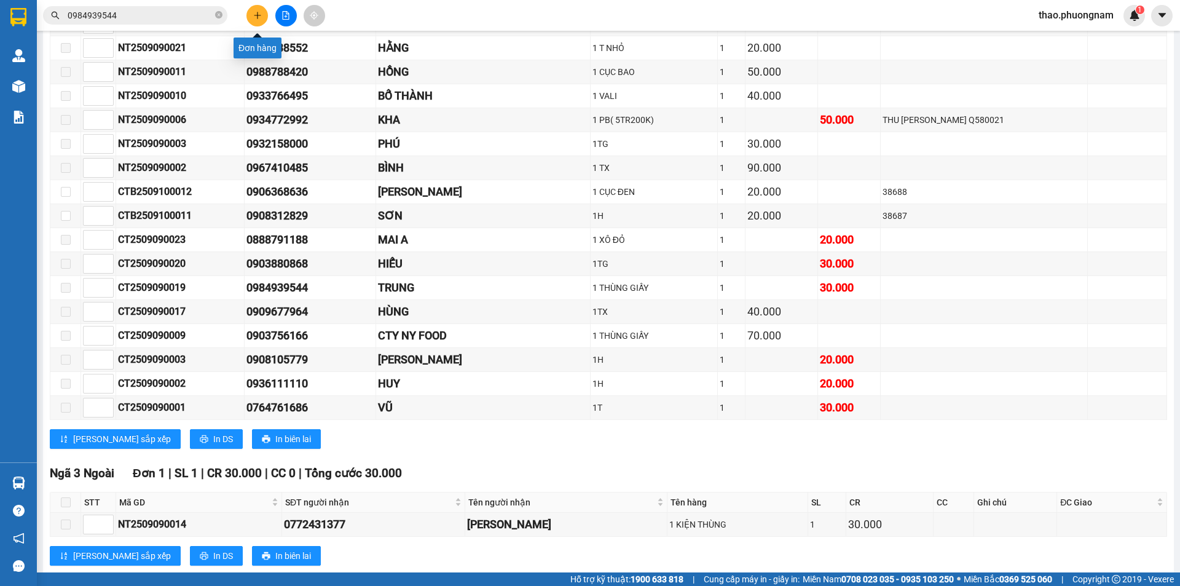
click at [259, 19] on icon "plus" at bounding box center [257, 15] width 9 height 9
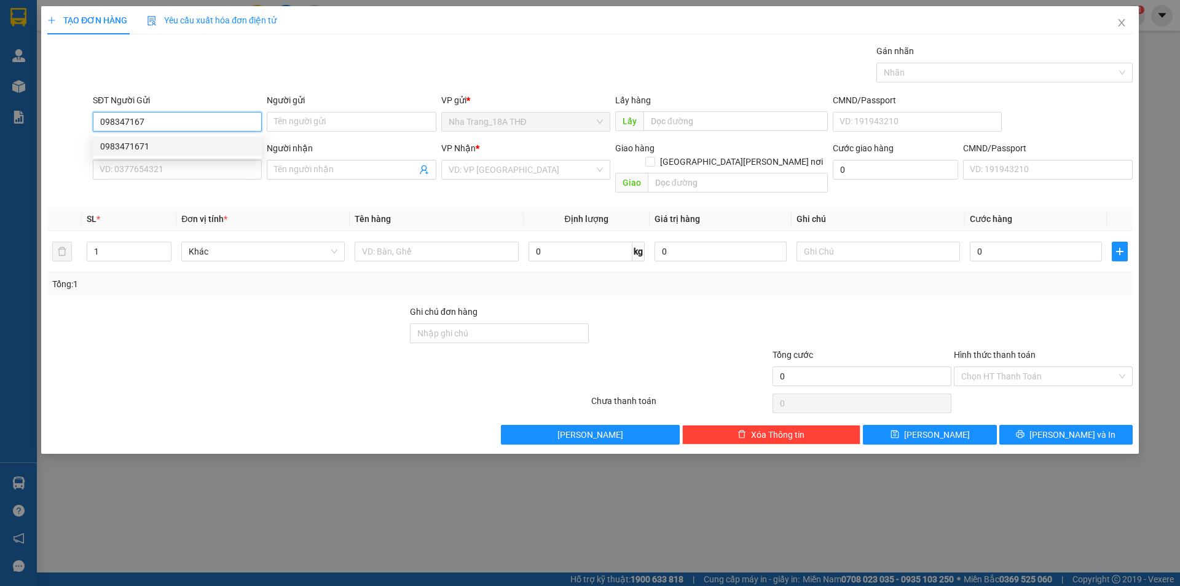
click at [135, 150] on div "0983471671" at bounding box center [177, 147] width 154 height 14
type input "0983471671"
type input "0375273412"
type input "CÔ PHÚC"
checkbox input "true"
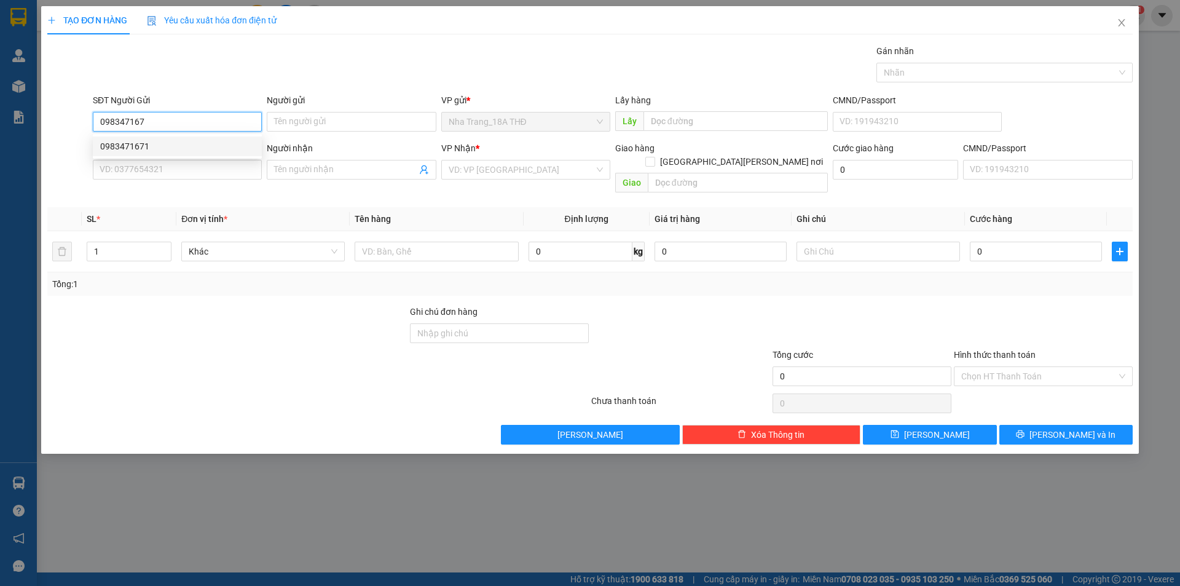
type input "LANMARK 5 VINHOMES TÂN CẢNG Q BÌNH THẠNH"
type input "60.000"
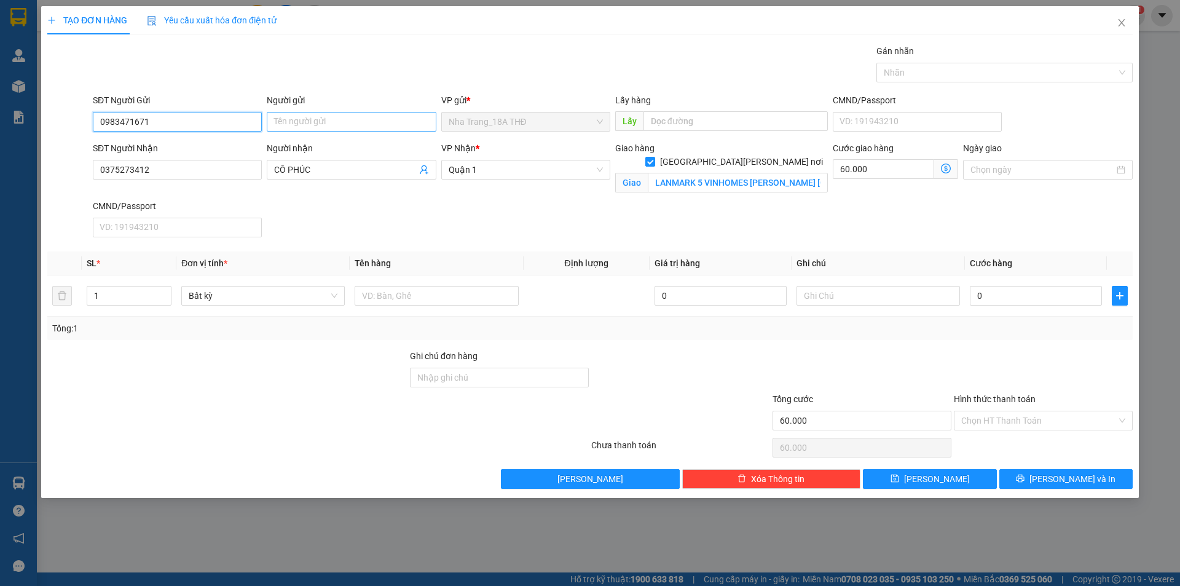
type input "0983471671"
click at [303, 124] on input "Người gửi" at bounding box center [351, 122] width 169 height 20
type input "TRẦN HƯƠNG"
drag, startPoint x: 116, startPoint y: 159, endPoint x: 17, endPoint y: 152, distance: 99.3
click at [17, 152] on div "TẠO ĐƠN HÀNG Yêu cầu xuất hóa đơn điện tử Transit Pickup Surcharge Ids Transit …" at bounding box center [590, 293] width 1180 height 586
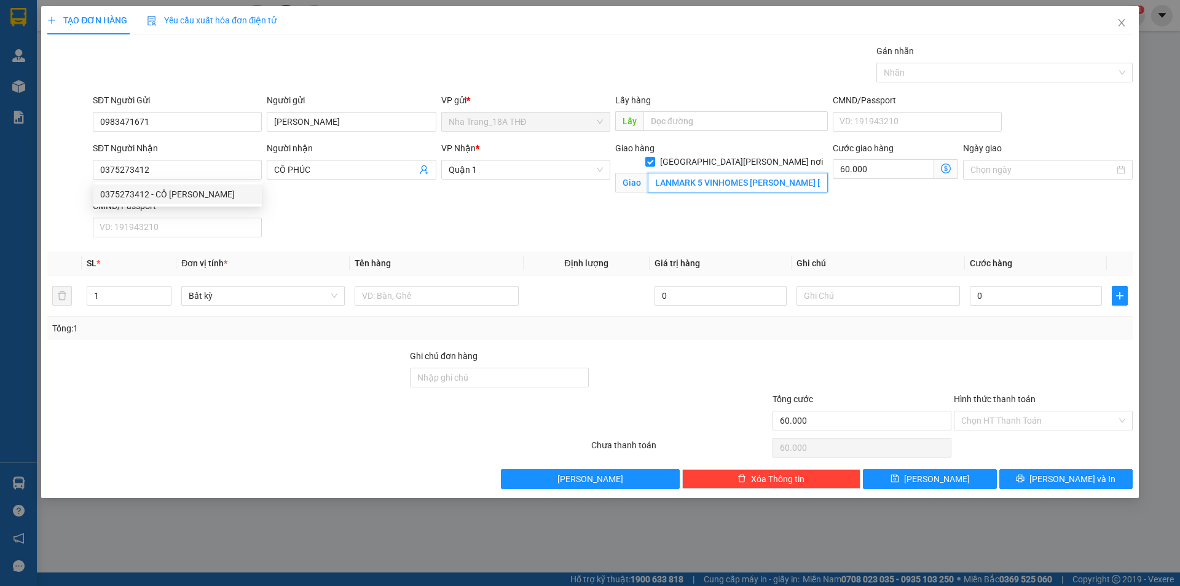
click at [698, 178] on input "LANMARK 5 VINHOMES TÂN CẢNG Q BÌNH THẠNH" at bounding box center [738, 183] width 180 height 20
click at [710, 173] on input "LANMARK 5 VINHOMES TÂN CẢNG Q BÌNH THẠNH" at bounding box center [738, 183] width 180 height 20
type input "LANMARK 5 VINHOMES TÂN CẢNG, QUẬN BÌNH THẠNH"
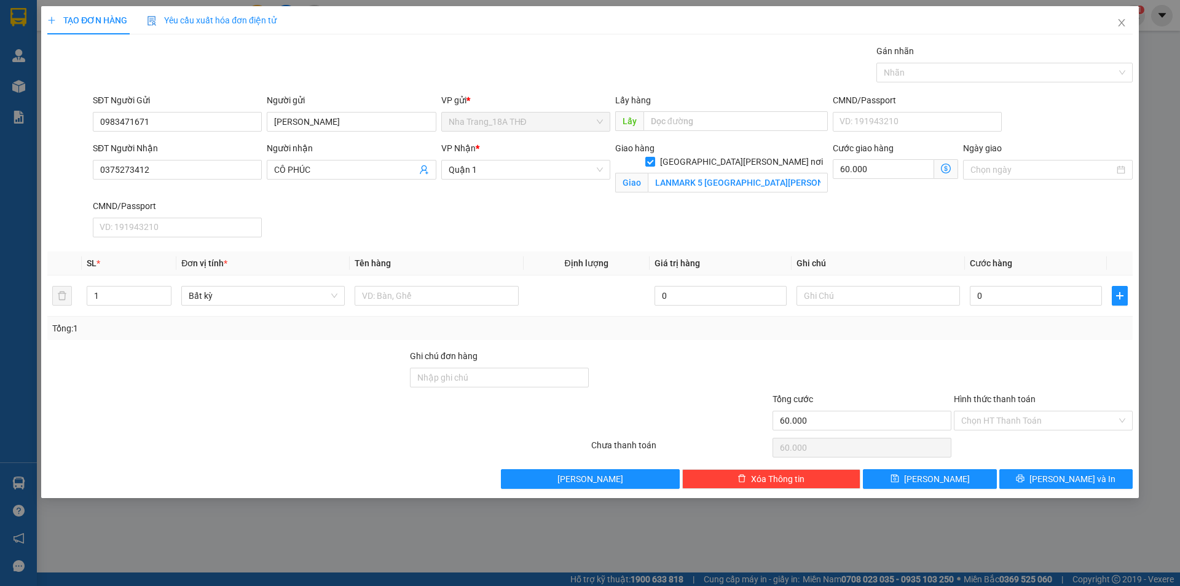
click at [946, 169] on icon "dollar-circle" at bounding box center [946, 169] width 10 height 10
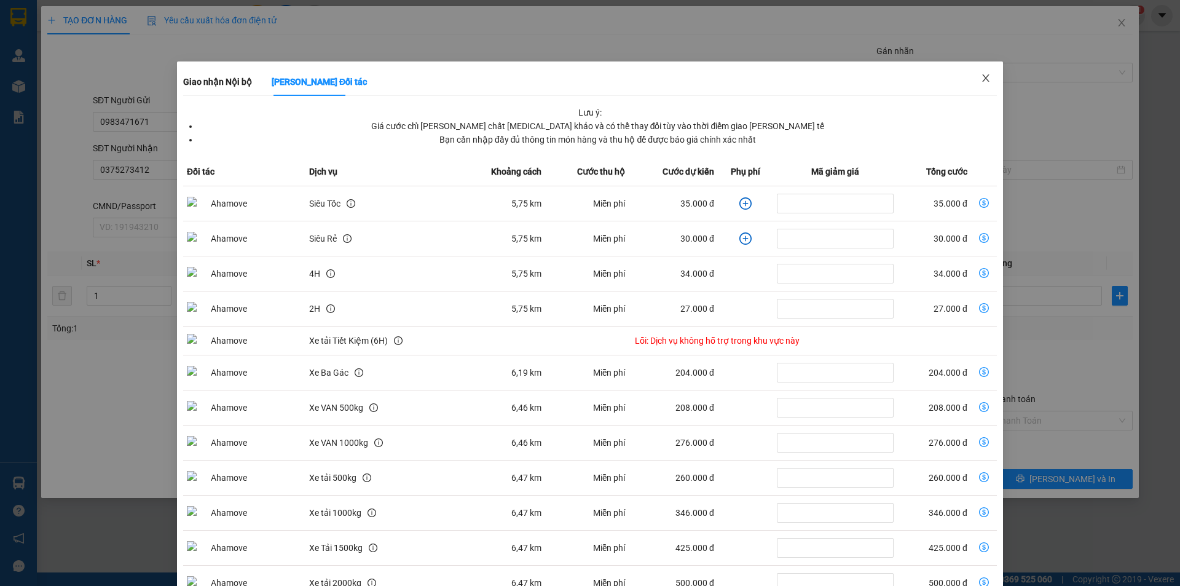
click at [981, 78] on icon "close" at bounding box center [986, 78] width 10 height 10
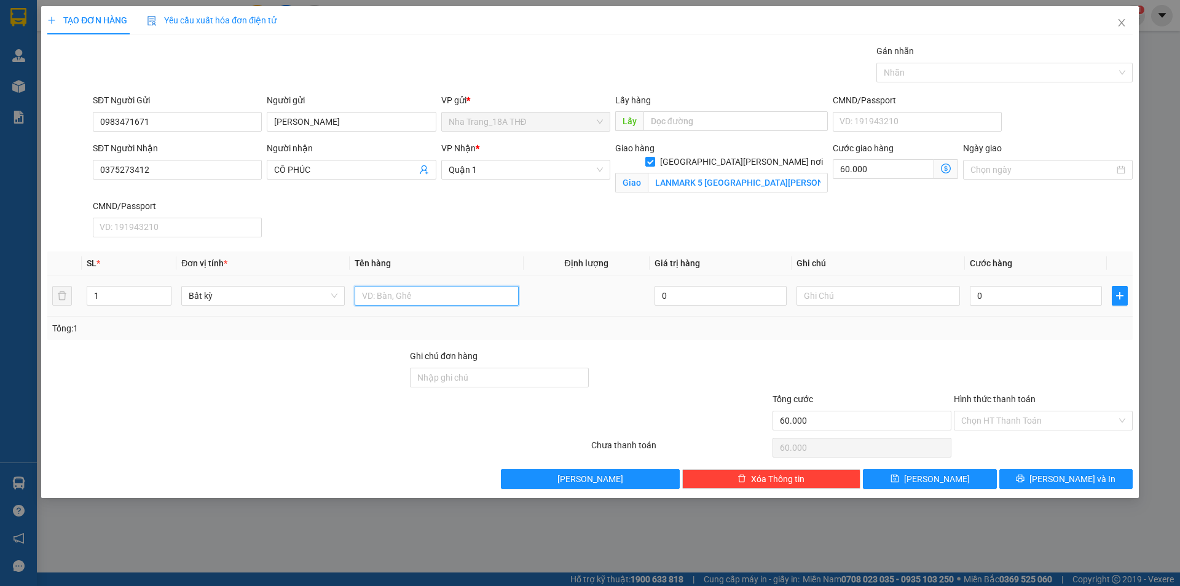
click at [399, 301] on input "text" at bounding box center [437, 296] width 164 height 20
type input "1 THÙNG XỐP"
type input "3"
type input "60.003"
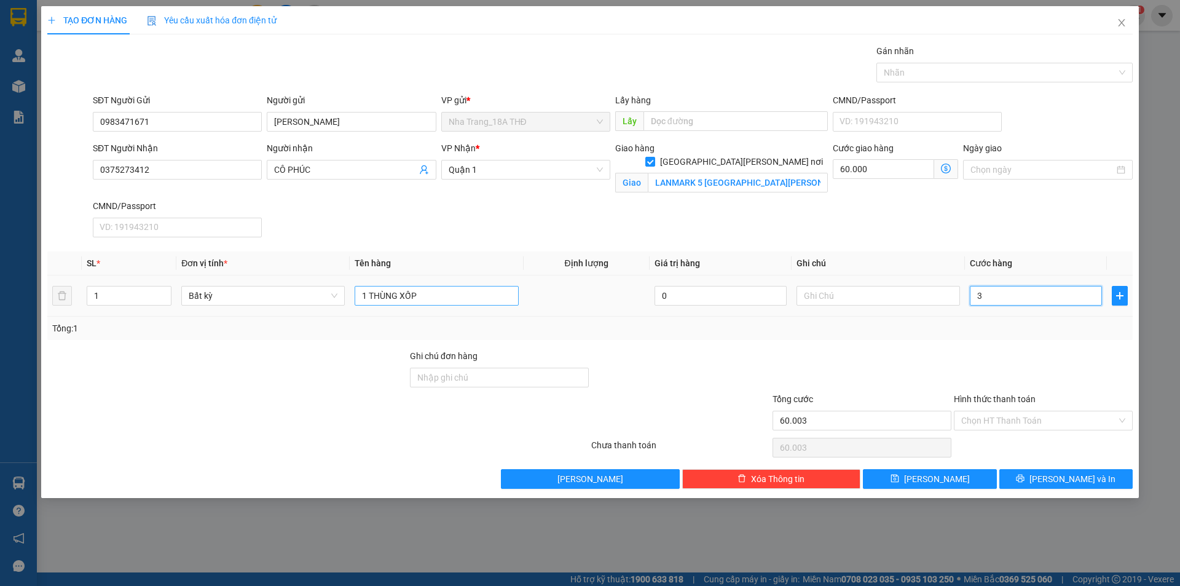
type input "30"
type input "60.030"
type input "30.000"
type input "90.000"
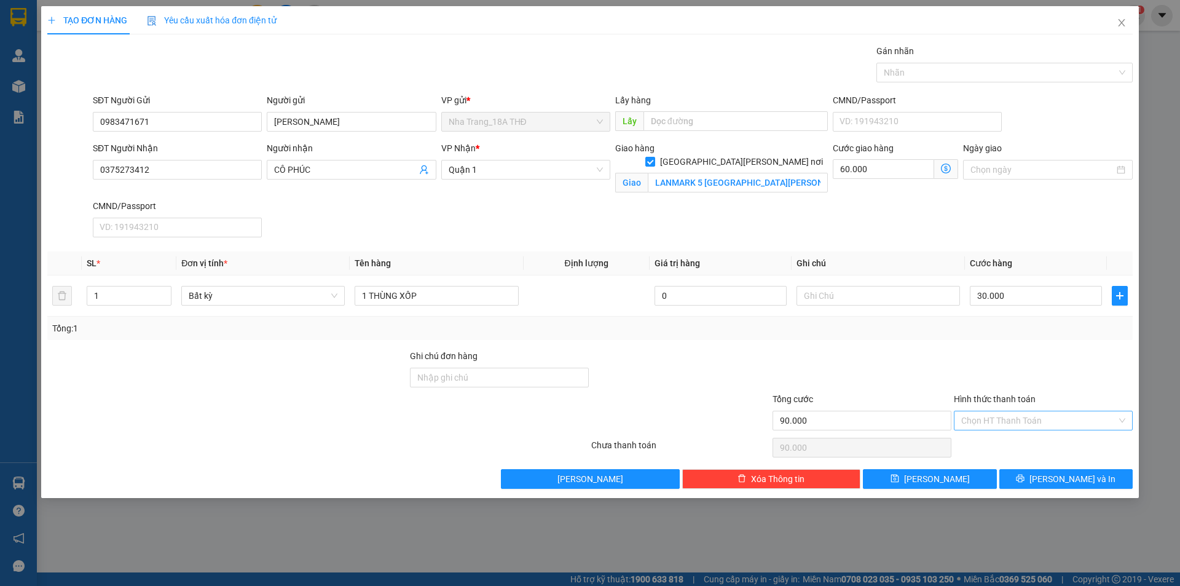
click at [1027, 416] on input "Hình thức thanh toán" at bounding box center [1040, 420] width 156 height 18
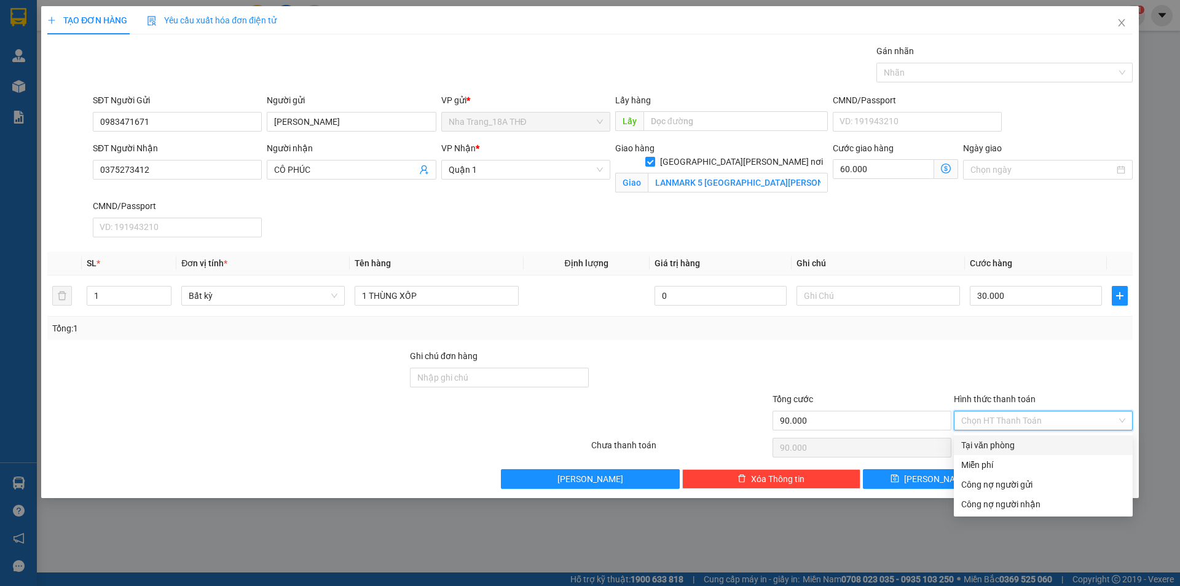
click at [994, 448] on div "Tại văn phòng" at bounding box center [1044, 445] width 164 height 14
type input "0"
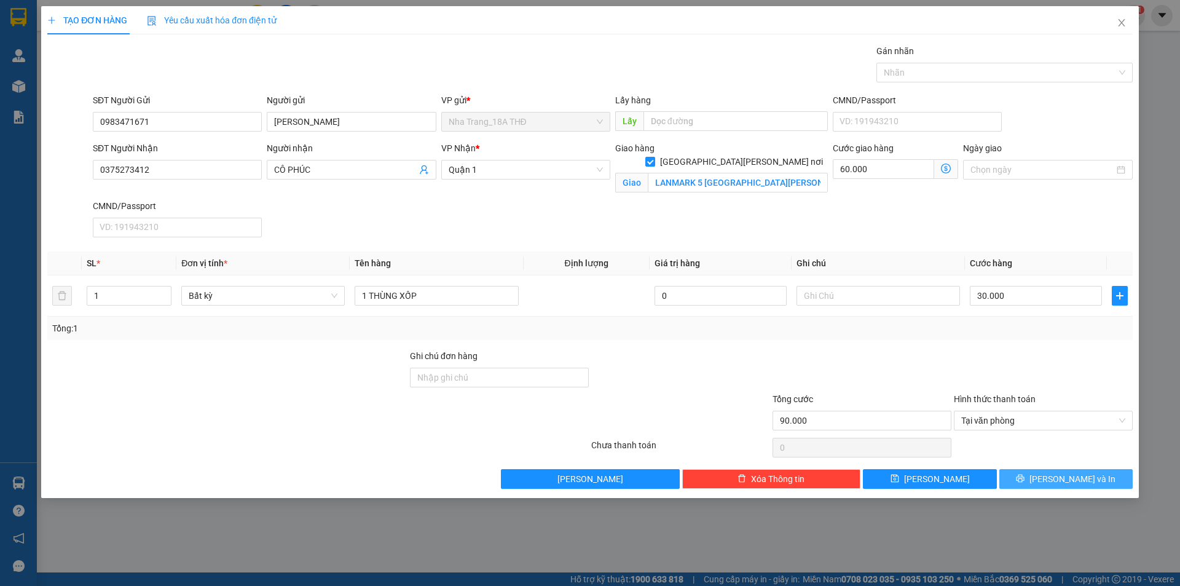
click at [1031, 481] on button "Lưu và In" at bounding box center [1066, 479] width 133 height 20
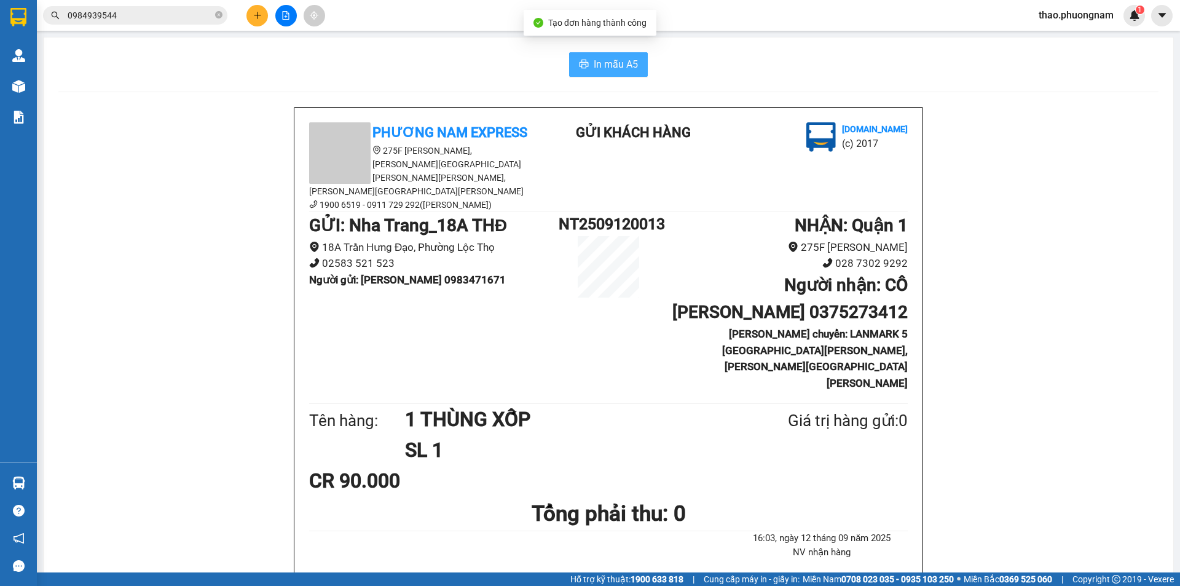
click at [604, 53] on button "In mẫu A5" at bounding box center [608, 64] width 79 height 25
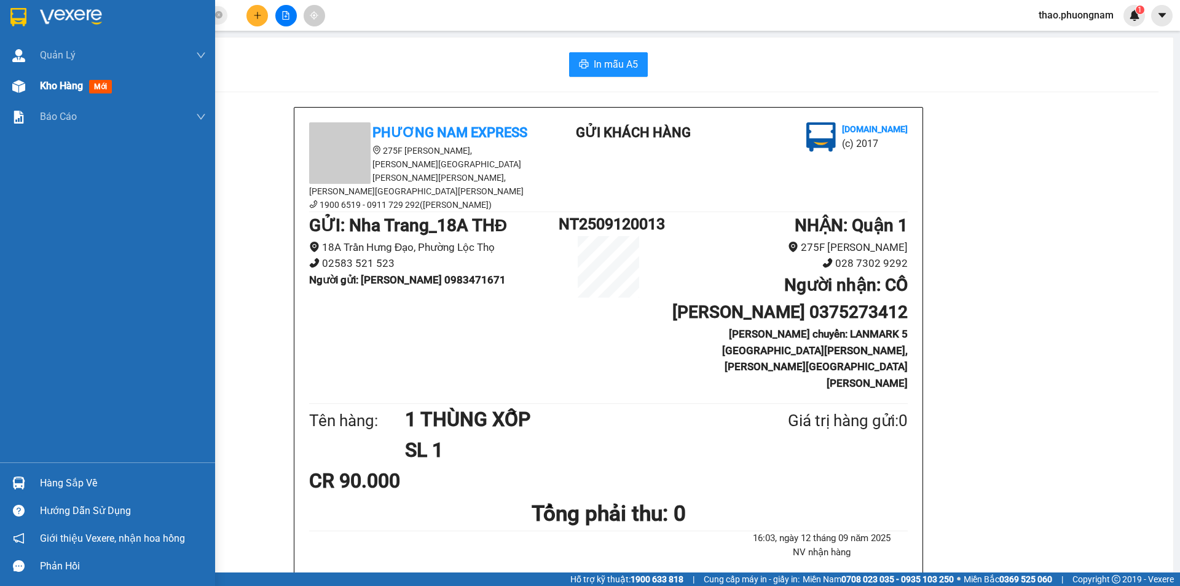
click at [37, 95] on div "Kho hàng mới" at bounding box center [107, 86] width 215 height 31
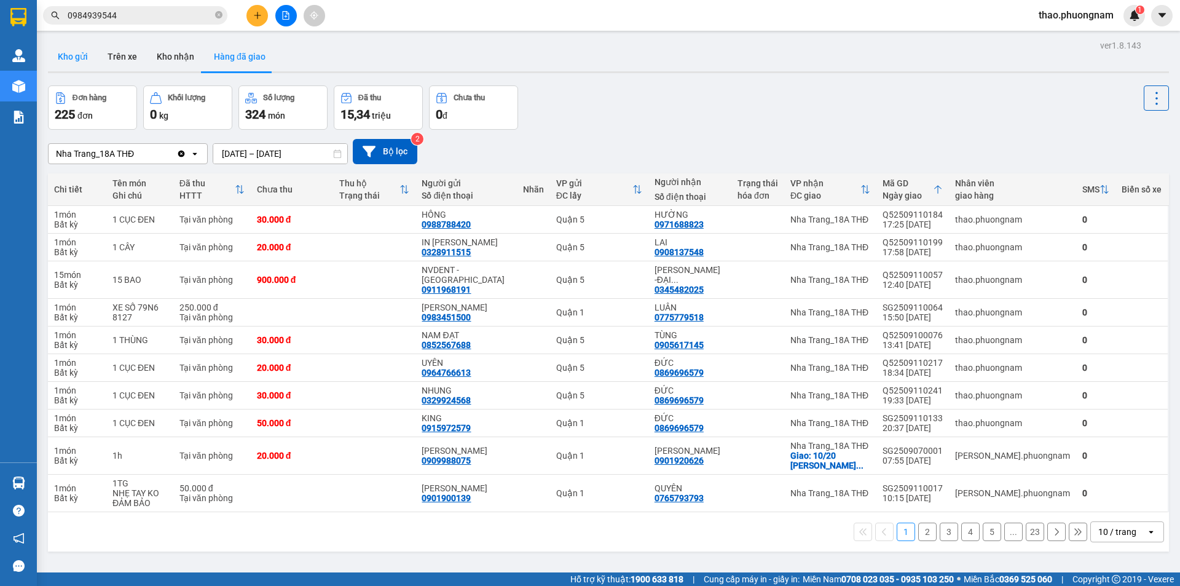
click at [68, 60] on button "Kho gửi" at bounding box center [73, 57] width 50 height 30
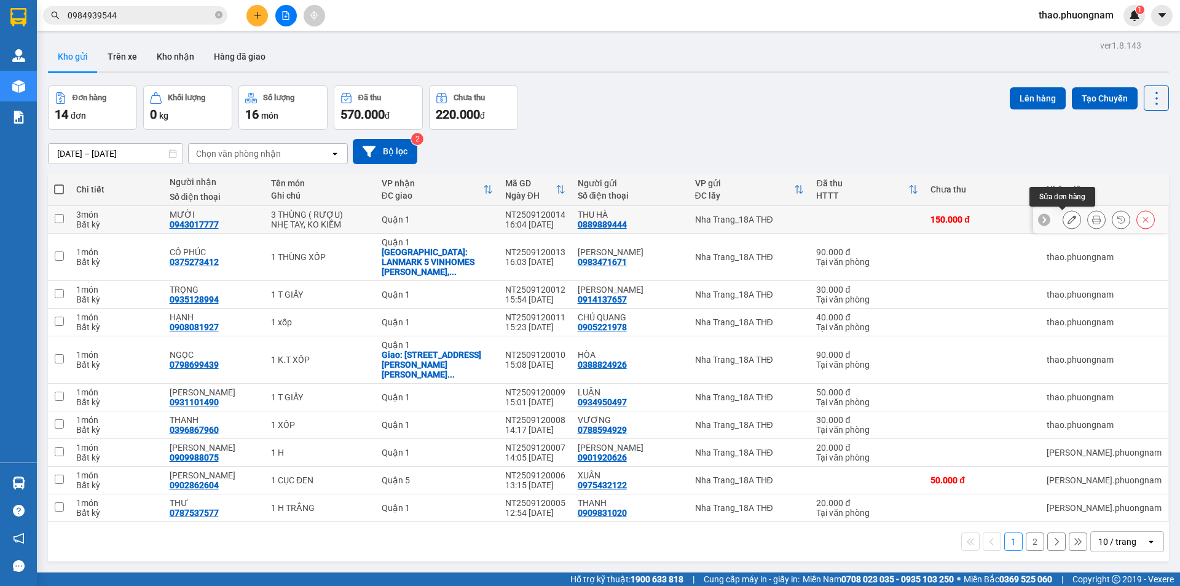
click at [1068, 223] on icon at bounding box center [1072, 219] width 9 height 9
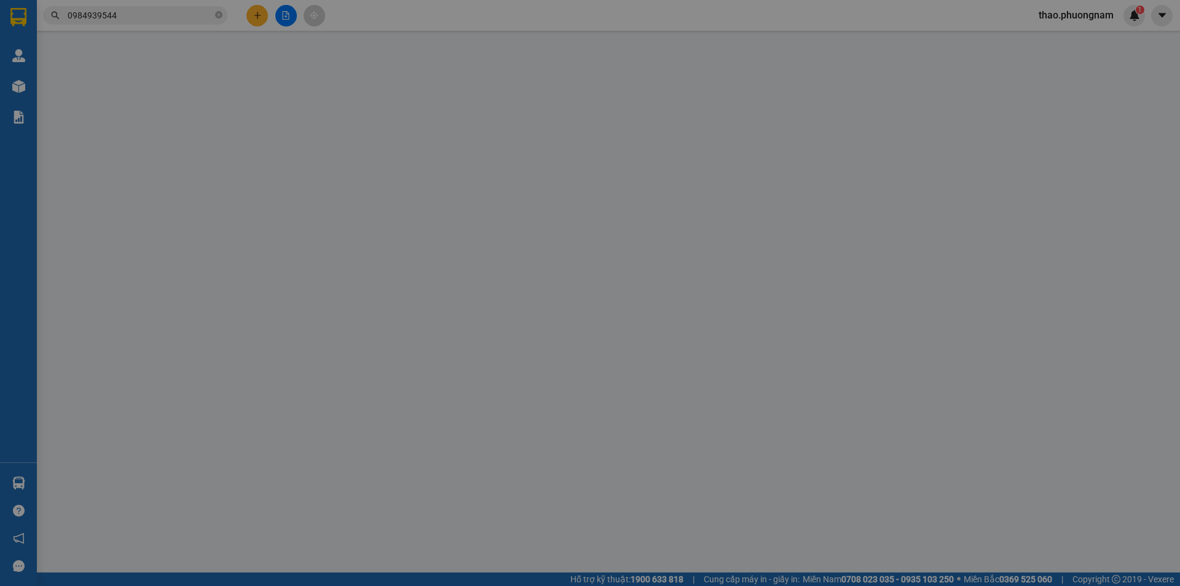
type input "0889889444"
type input "THU HÀ"
type input "0943017777"
type input "MƯỜI"
type input "150.000"
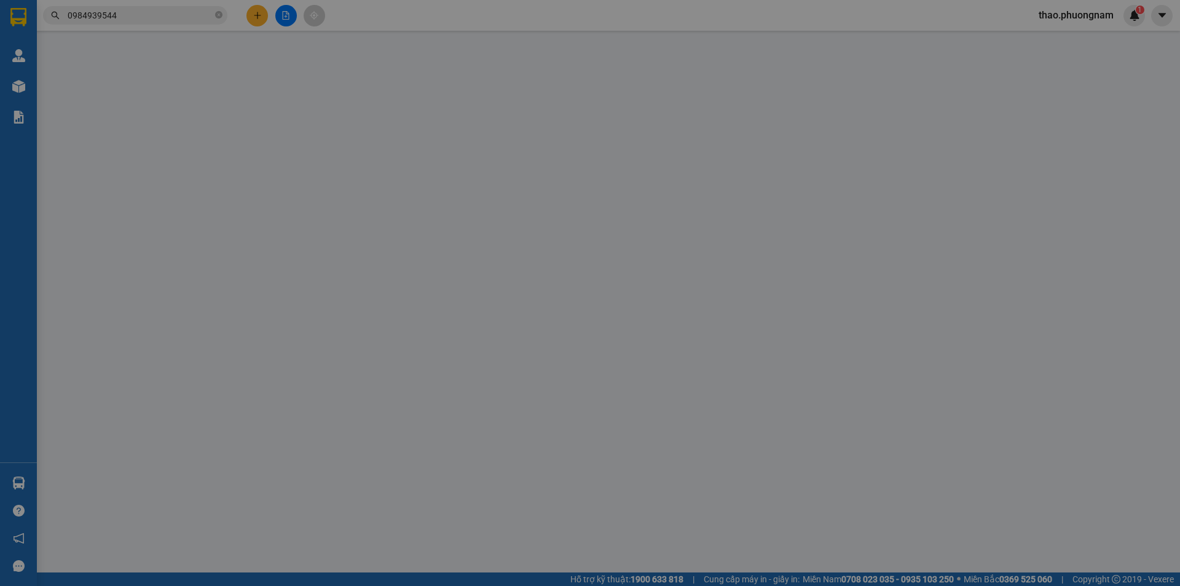
type input "150.000"
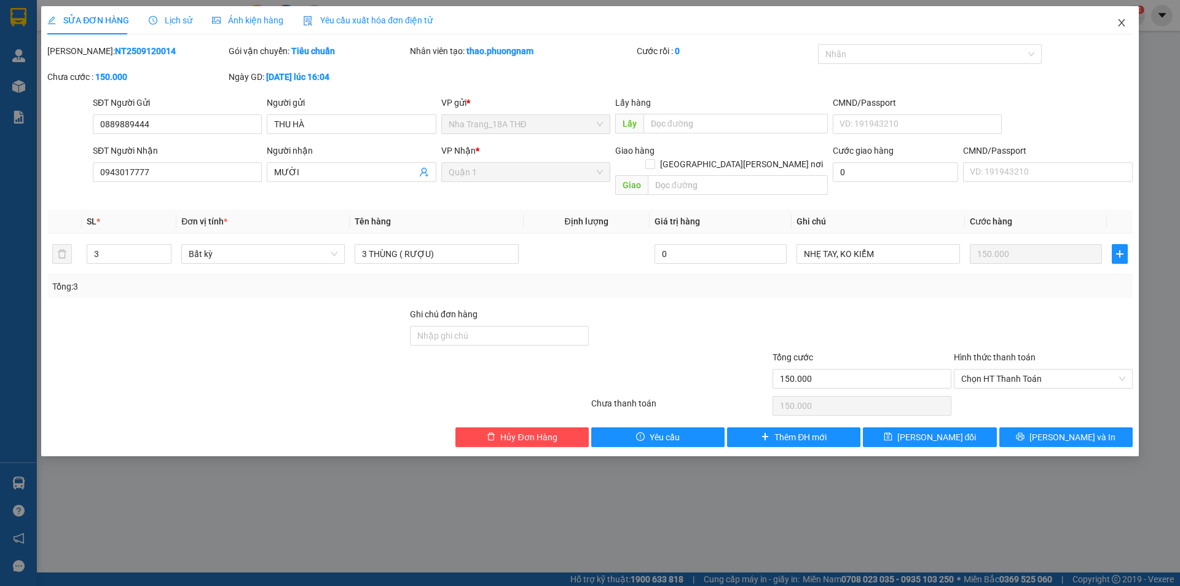
click at [1120, 26] on icon "close" at bounding box center [1121, 22] width 7 height 7
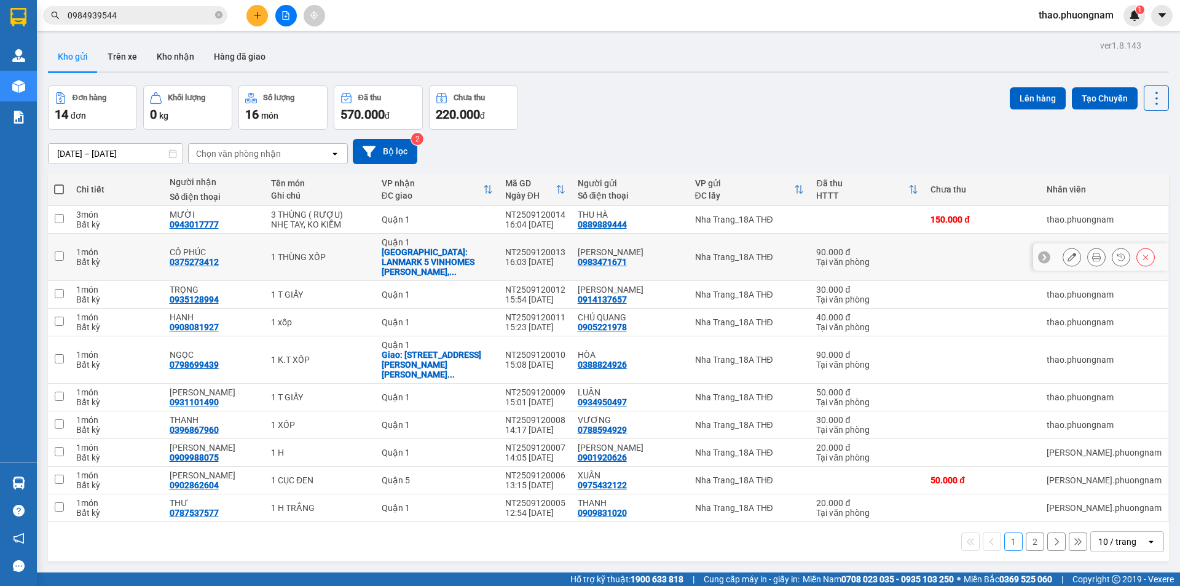
click at [1068, 253] on icon at bounding box center [1072, 257] width 9 height 9
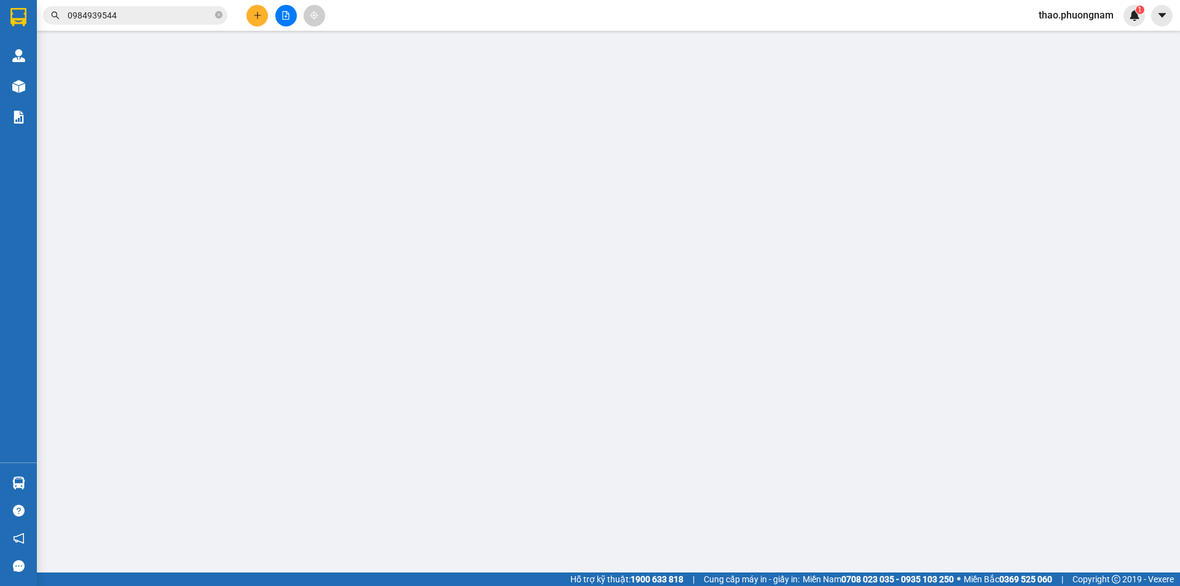
type input "0983471671"
type input "TRẦN HƯƠNG"
type input "0375273412"
type input "CÔ PHÚC"
checkbox input "true"
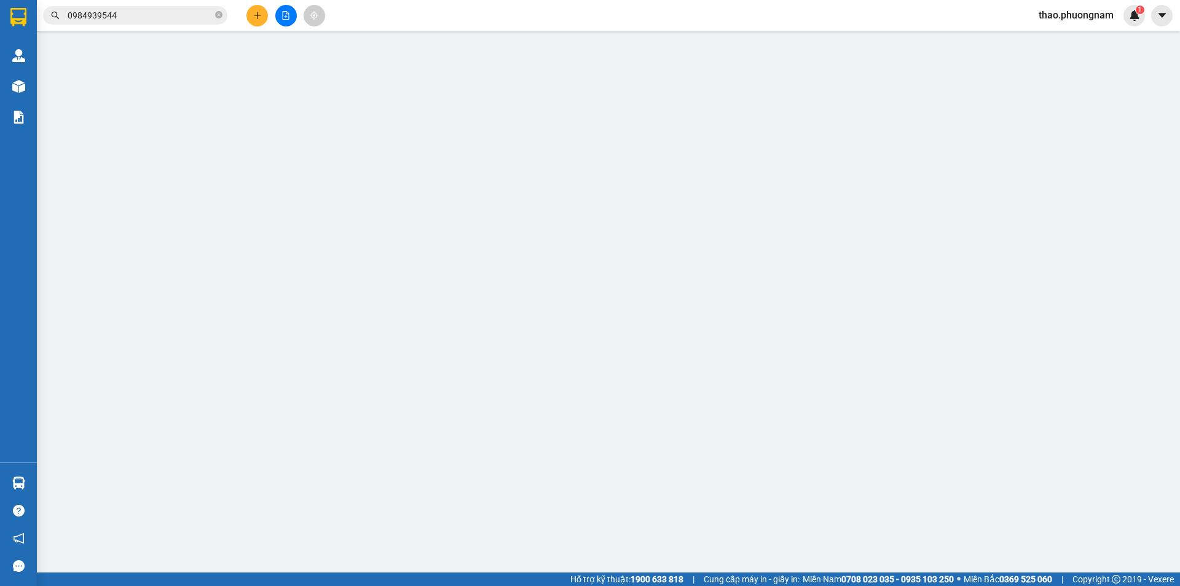
type input "LANMARK 5 VINHOMES TÂN CẢNG, QUẬN BÌNH THẠNH"
type input "90.000"
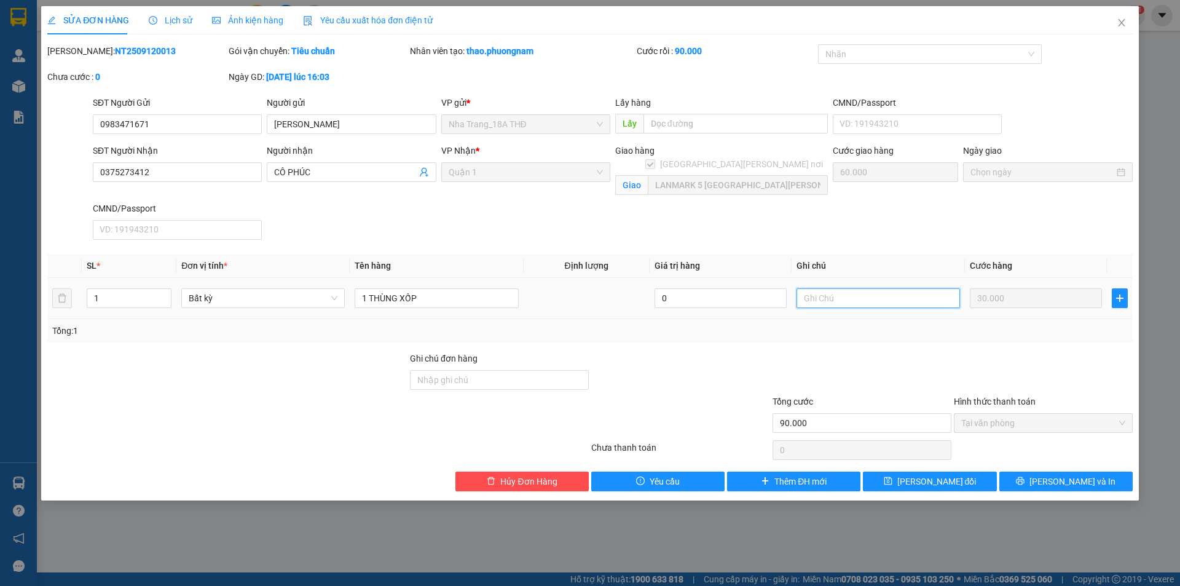
click at [821, 296] on input "text" at bounding box center [879, 298] width 164 height 20
type input "GTN: 60"
click at [923, 488] on button "Lưu thay đổi" at bounding box center [929, 482] width 133 height 20
